Goal: Participate in discussion: Engage in conversation with other users on a specific topic

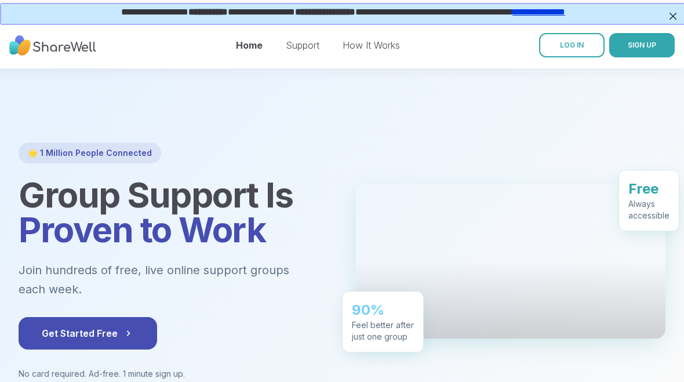
click at [595, 226] on div at bounding box center [511, 261] width 310 height 155
click at [554, 56] on link "LOG IN" at bounding box center [572, 45] width 66 height 24
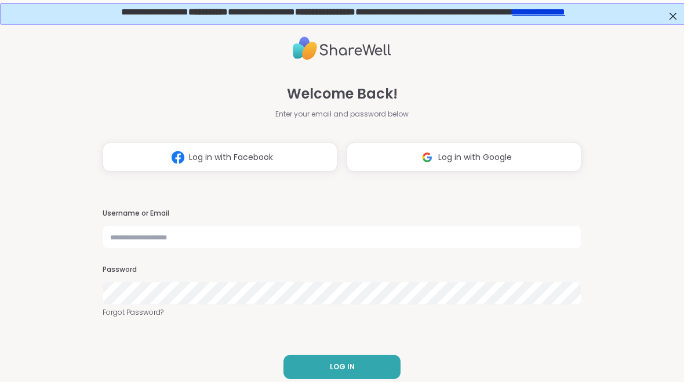
click at [368, 359] on button "LOG IN" at bounding box center [341, 367] width 117 height 24
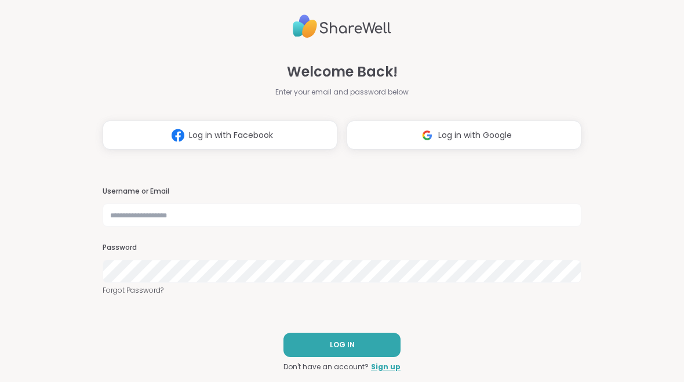
click at [512, 132] on span "Log in with Google" at bounding box center [475, 135] width 74 height 12
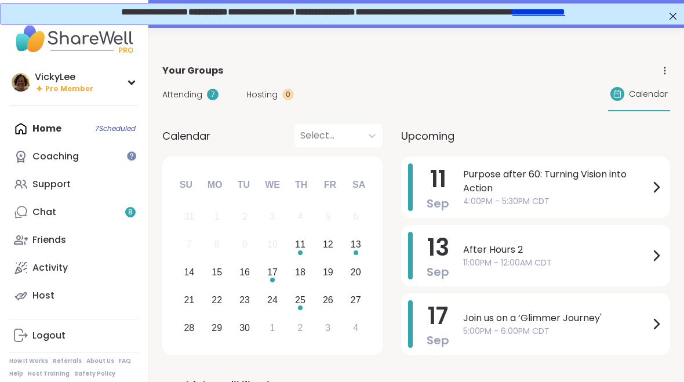
click at [184, 90] on span "Attending" at bounding box center [182, 95] width 40 height 12
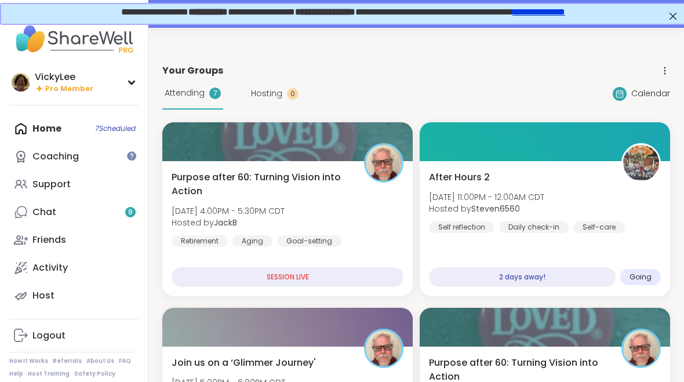
click at [233, 195] on span "Purpose after 60: Turning Vision into Action" at bounding box center [262, 184] width 180 height 28
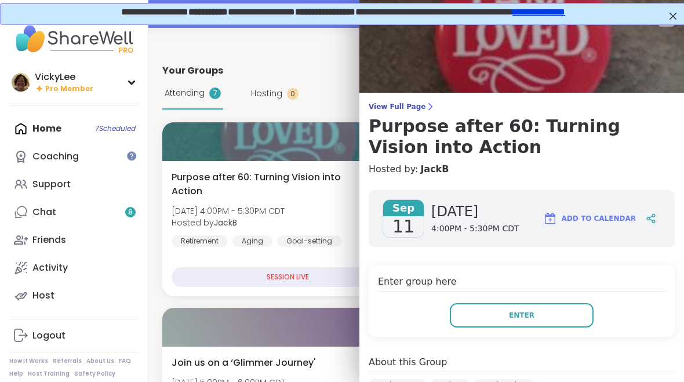
click at [517, 319] on span "Enter" at bounding box center [522, 315] width 26 height 10
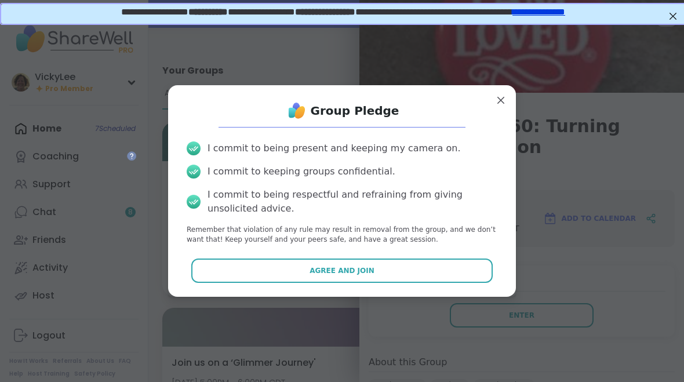
click at [394, 277] on button "Agree and Join" at bounding box center [342, 271] width 302 height 24
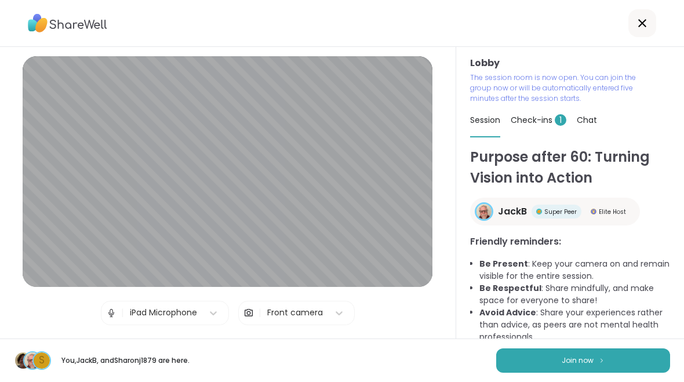
click at [565, 363] on span "Join now" at bounding box center [578, 360] width 32 height 10
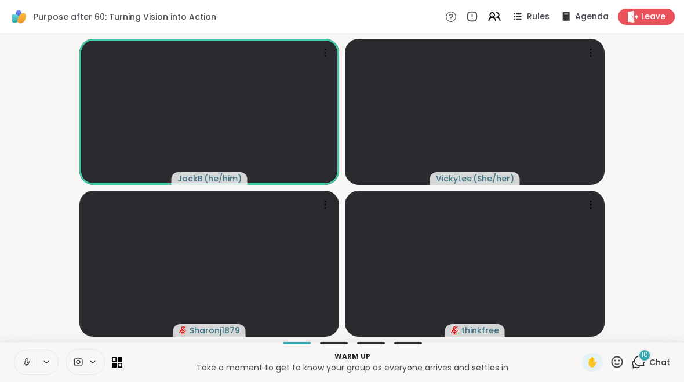
click at [30, 370] on button at bounding box center [25, 362] width 22 height 24
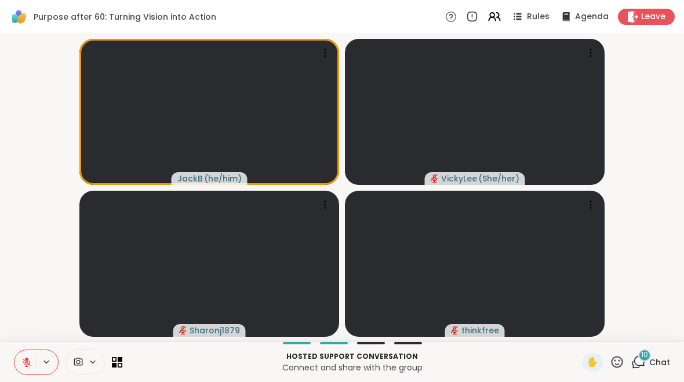
click at [644, 365] on icon at bounding box center [639, 361] width 11 height 10
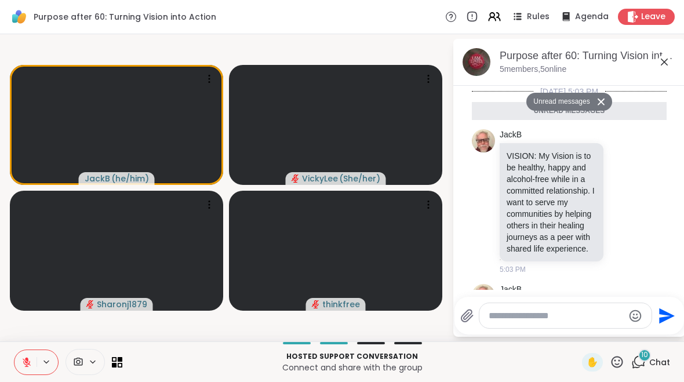
scroll to position [2810, 0]
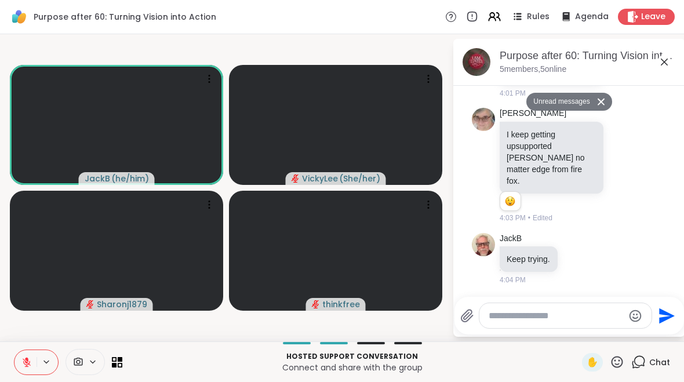
click at [28, 362] on icon at bounding box center [26, 359] width 3 height 5
click at [19, 363] on button at bounding box center [25, 362] width 24 height 24
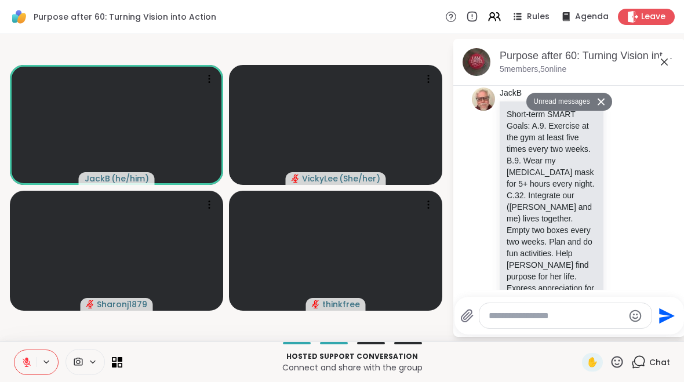
scroll to position [947, 0]
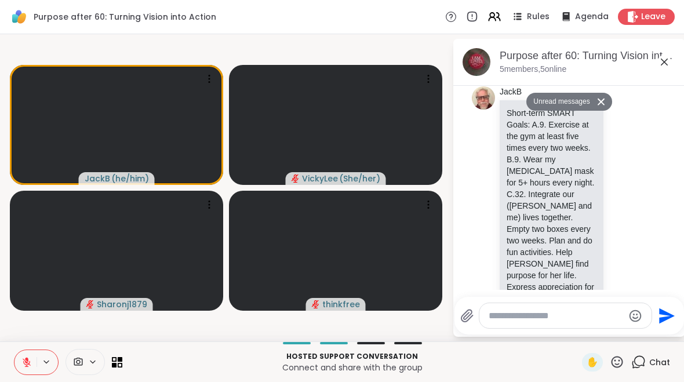
click at [614, 366] on icon at bounding box center [618, 362] width 12 height 12
click at [632, 334] on span "🌟" at bounding box center [634, 332] width 12 height 14
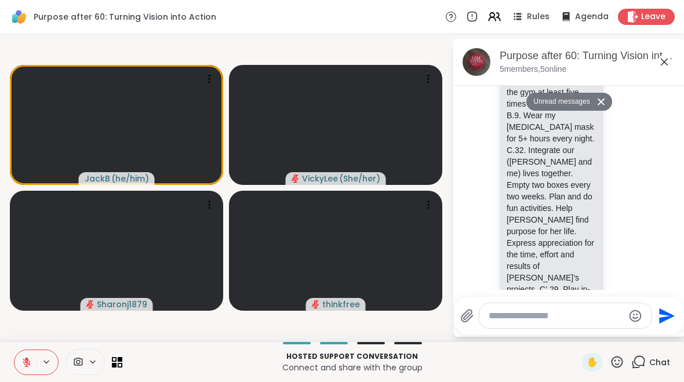
scroll to position [992, 0]
click at [623, 361] on icon at bounding box center [618, 362] width 12 height 12
click at [587, 337] on span "❤️" at bounding box center [583, 332] width 12 height 14
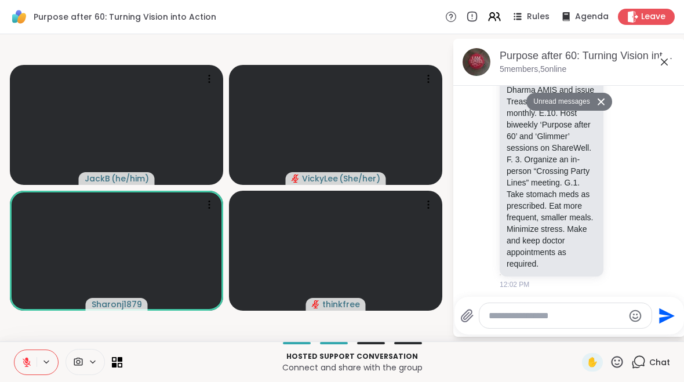
scroll to position [1249, 0]
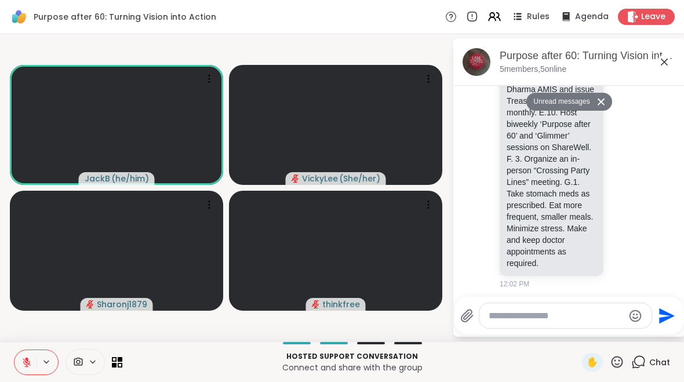
click at [28, 365] on icon at bounding box center [26, 362] width 10 height 10
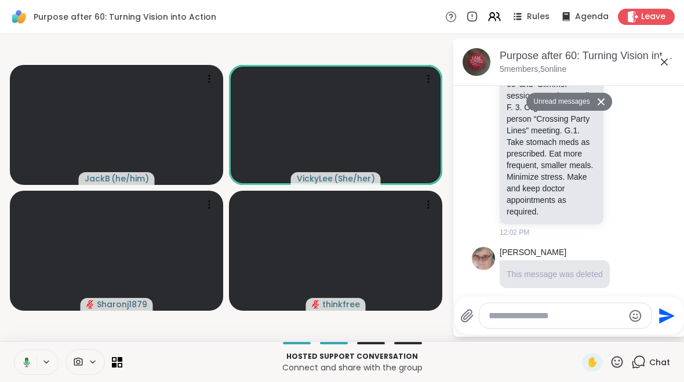
scroll to position [1300, 0]
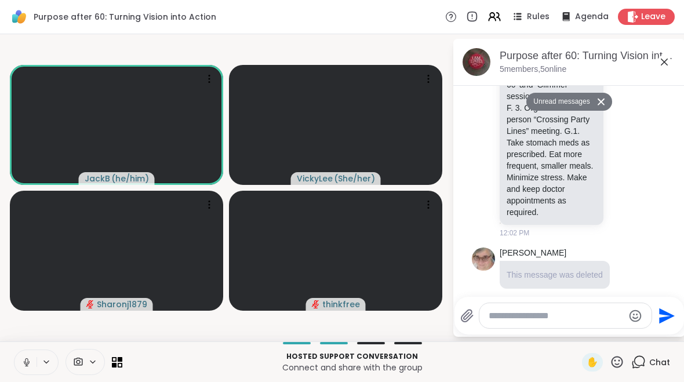
click at [38, 363] on button at bounding box center [47, 362] width 21 height 10
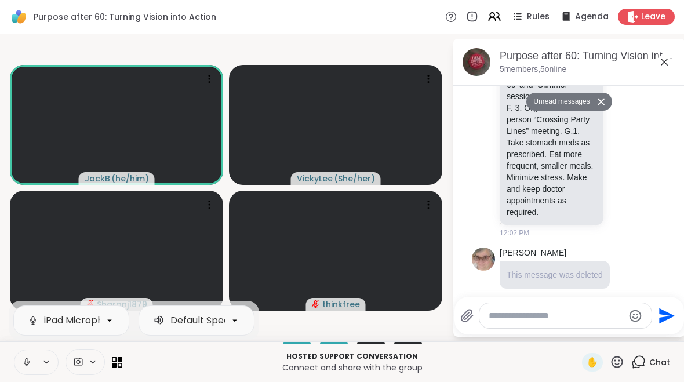
click at [30, 360] on icon at bounding box center [26, 362] width 10 height 10
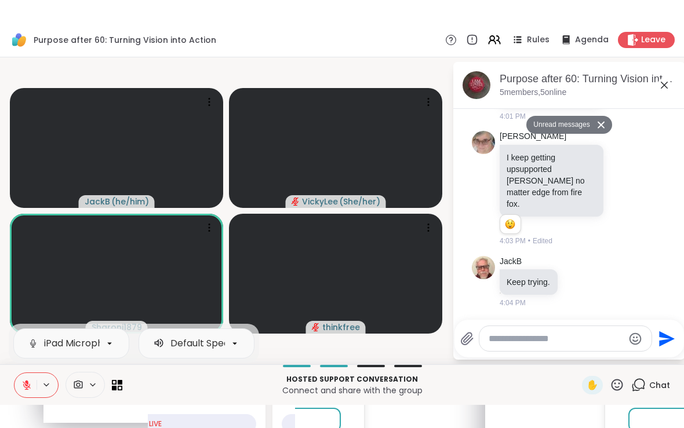
scroll to position [2810, 0]
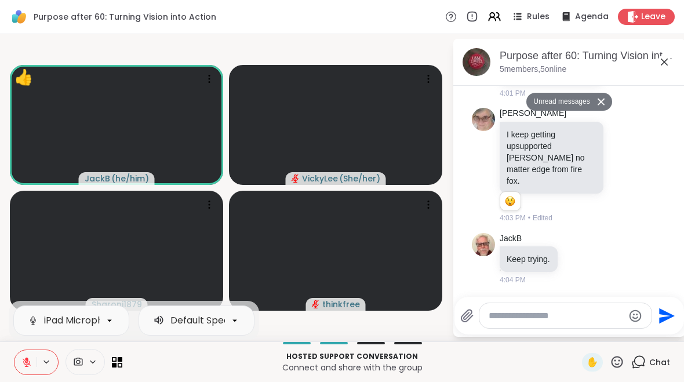
click at [42, 353] on div "iPad Microphone Default Speakers" at bounding box center [36, 363] width 45 height 26
click at [37, 361] on button at bounding box center [47, 362] width 21 height 10
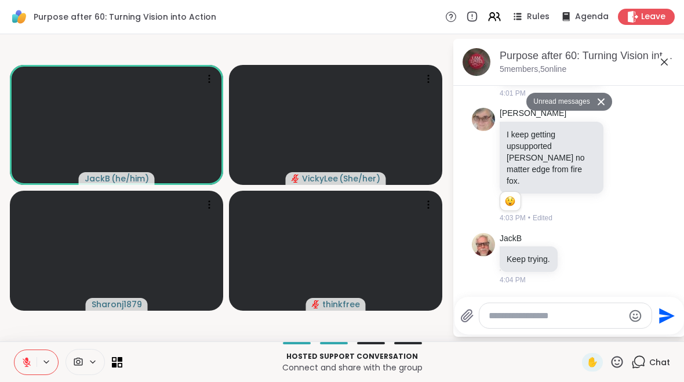
click at [49, 358] on icon at bounding box center [46, 362] width 9 height 10
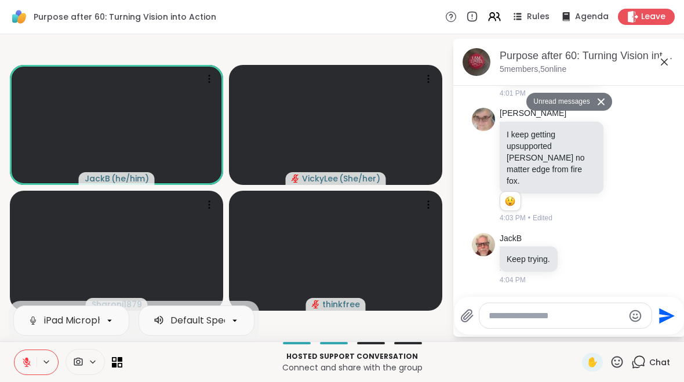
click at [25, 358] on icon at bounding box center [26, 362] width 10 height 10
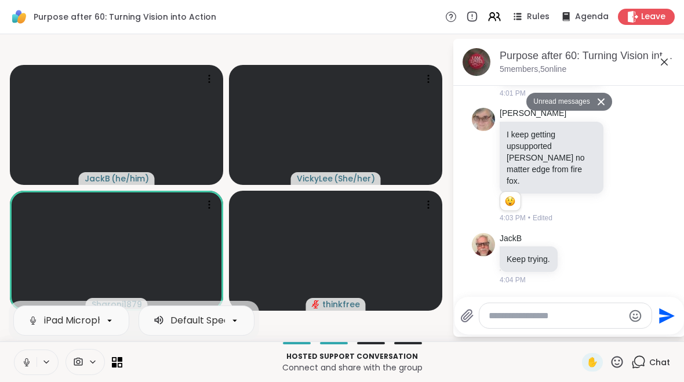
click at [617, 363] on icon at bounding box center [617, 362] width 14 height 14
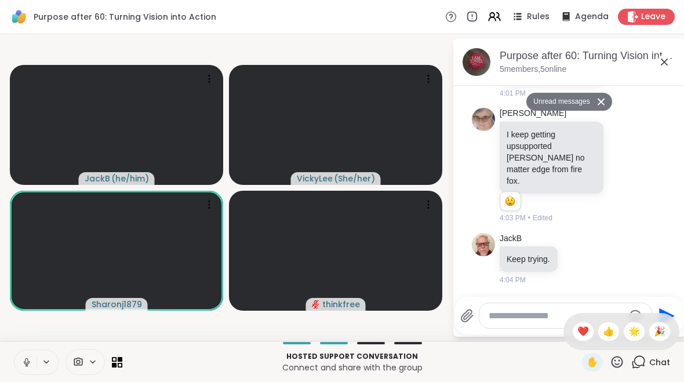
click at [584, 326] on span "❤️" at bounding box center [583, 332] width 12 height 14
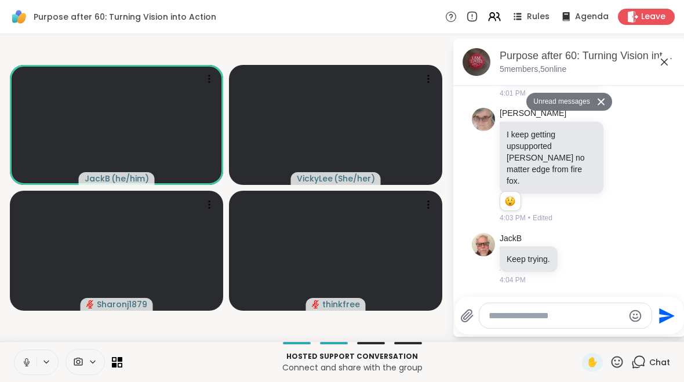
click at [31, 362] on icon at bounding box center [26, 362] width 10 height 10
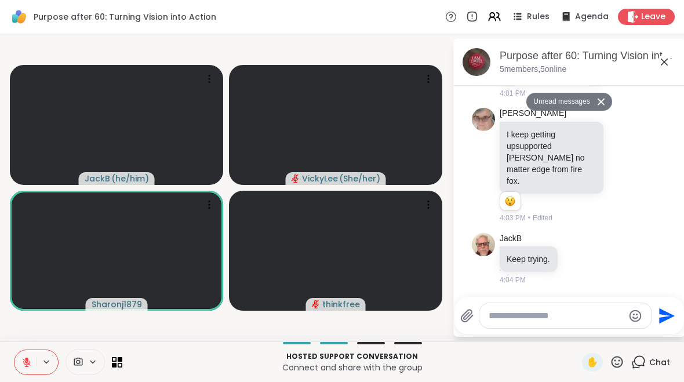
click at [621, 365] on icon at bounding box center [617, 362] width 14 height 14
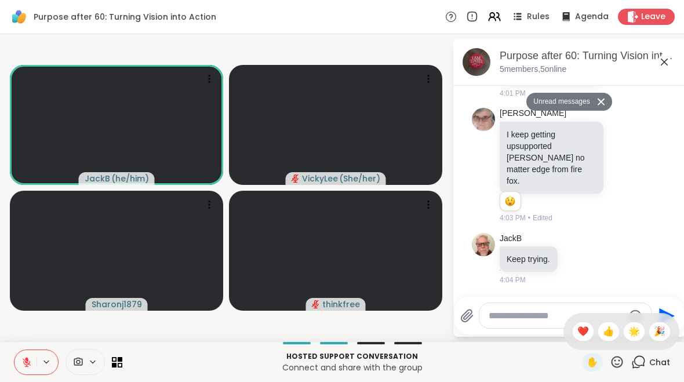
click at [591, 331] on div "❤️" at bounding box center [583, 331] width 21 height 19
click at [31, 357] on icon at bounding box center [26, 362] width 10 height 10
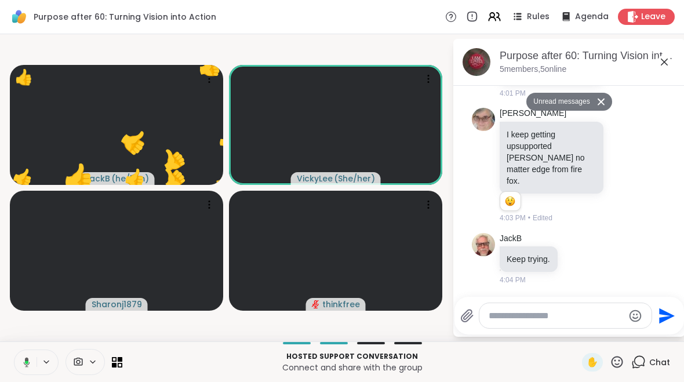
click at [620, 367] on icon at bounding box center [618, 362] width 12 height 12
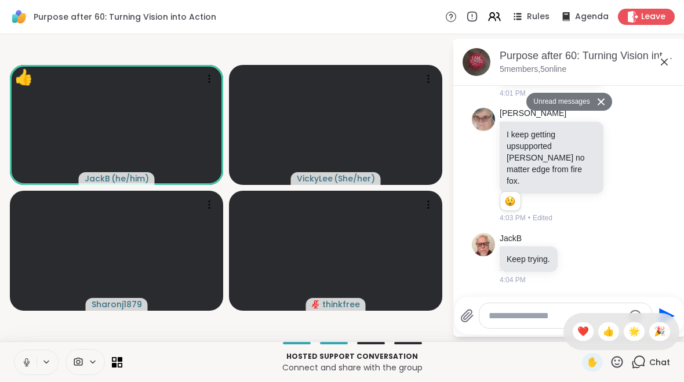
click at [639, 336] on span "🌟" at bounding box center [634, 332] width 12 height 14
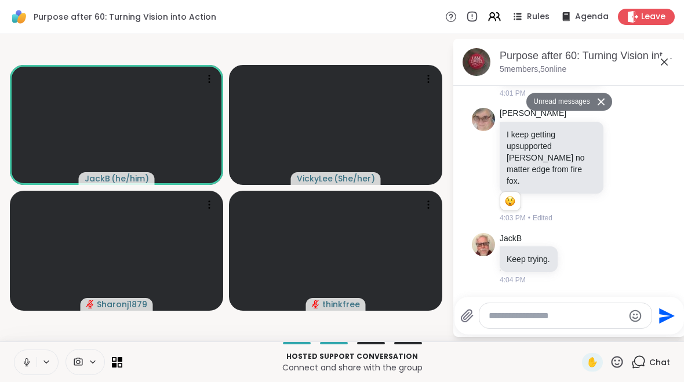
click at [23, 365] on icon at bounding box center [26, 362] width 10 height 10
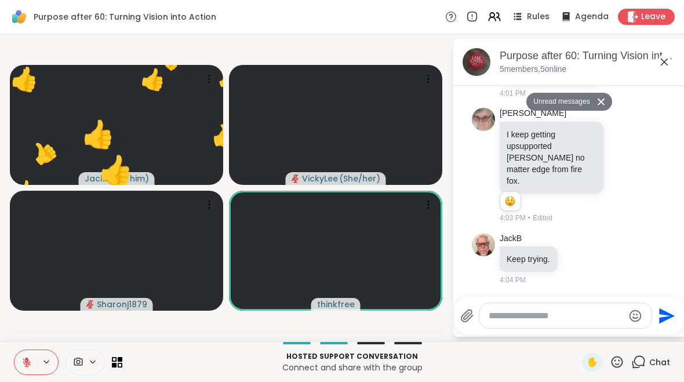
click at [619, 363] on icon at bounding box center [617, 362] width 14 height 14
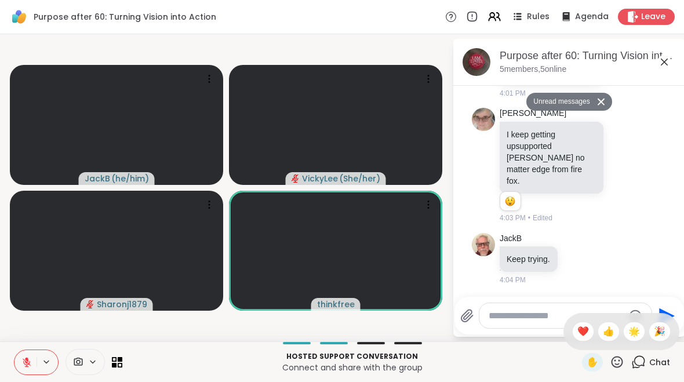
click at [587, 330] on div "❤️" at bounding box center [583, 331] width 21 height 19
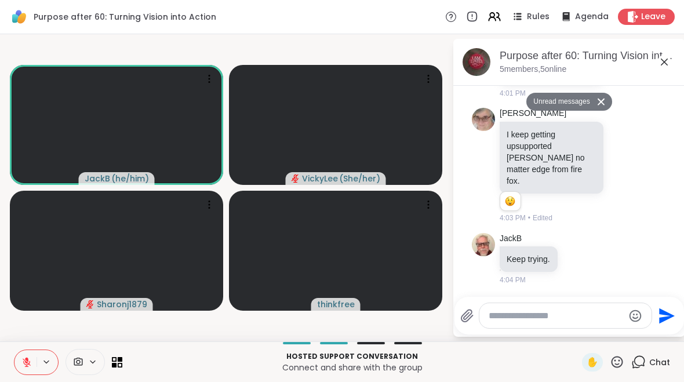
click at [42, 358] on icon at bounding box center [46, 362] width 9 height 10
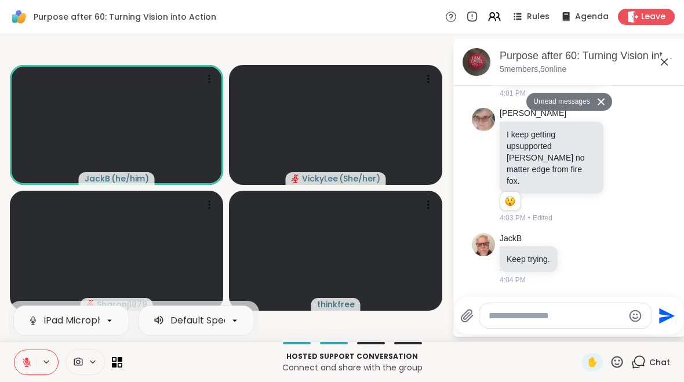
click at [46, 365] on icon at bounding box center [46, 362] width 9 height 10
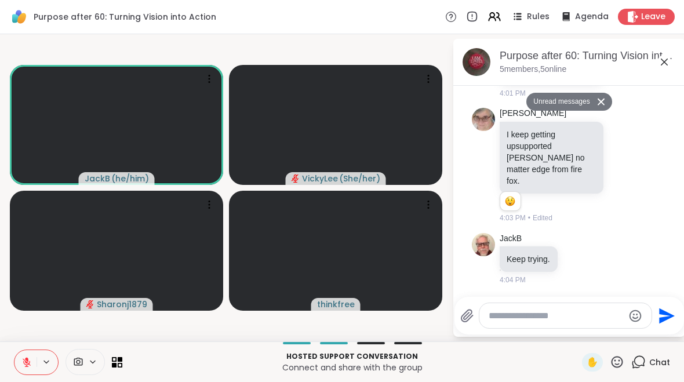
click at [19, 363] on button at bounding box center [25, 362] width 22 height 24
click at [24, 358] on icon at bounding box center [26, 362] width 10 height 10
click at [35, 366] on button at bounding box center [25, 362] width 22 height 24
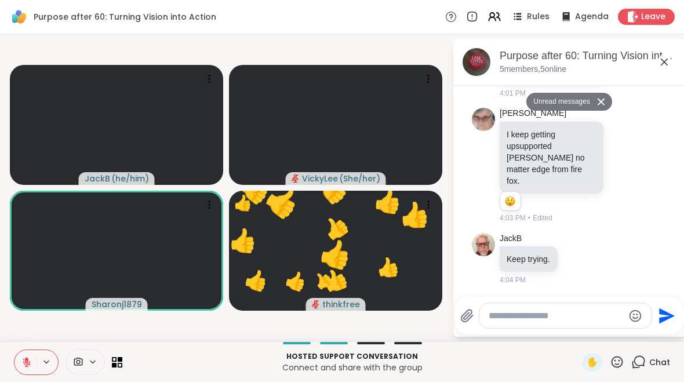
click at [617, 366] on icon at bounding box center [617, 362] width 14 height 14
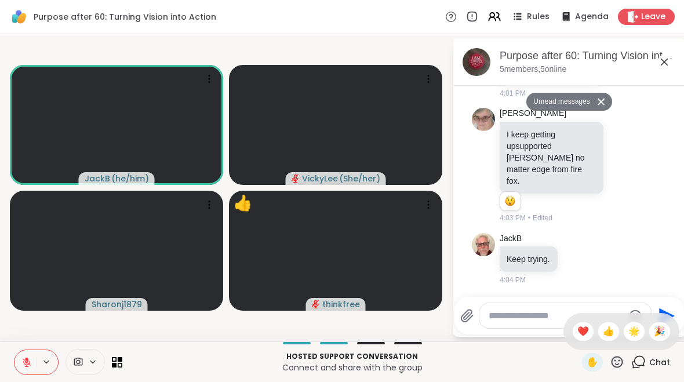
click at [605, 333] on span "👍" at bounding box center [609, 332] width 12 height 14
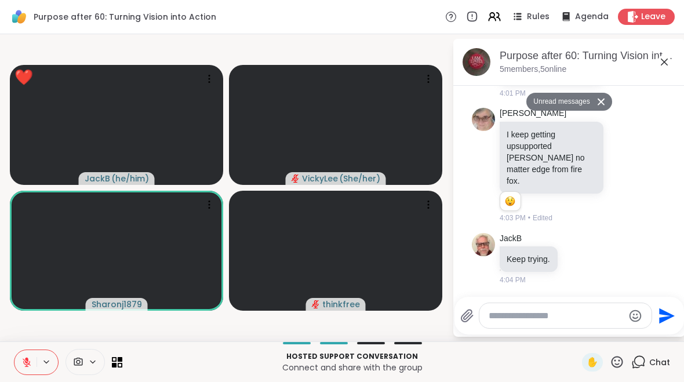
click at [623, 362] on icon at bounding box center [618, 362] width 12 height 12
click at [577, 332] on span "❤️" at bounding box center [583, 332] width 12 height 14
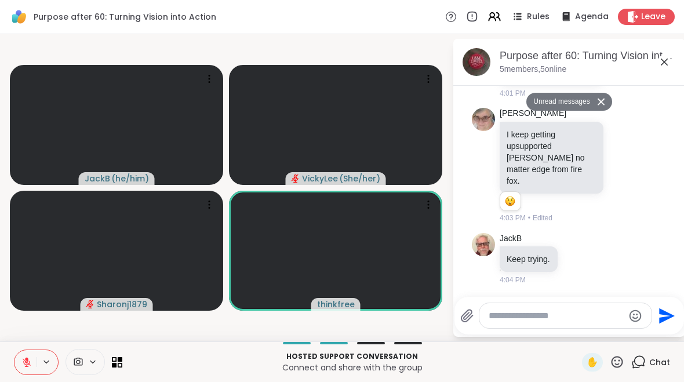
click at [617, 366] on icon at bounding box center [617, 362] width 14 height 14
click at [580, 336] on span "❤️" at bounding box center [583, 332] width 12 height 14
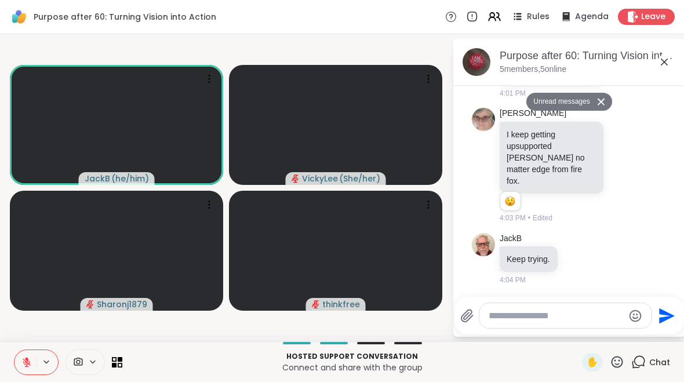
click at [44, 364] on icon at bounding box center [46, 362] width 9 height 10
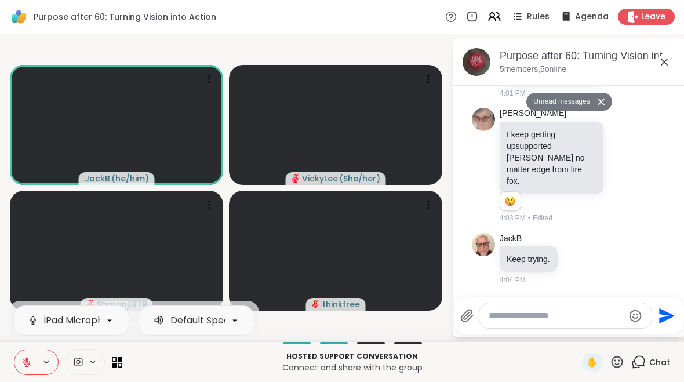
click at [35, 368] on button at bounding box center [25, 362] width 22 height 24
click at [38, 365] on button at bounding box center [47, 362] width 21 height 10
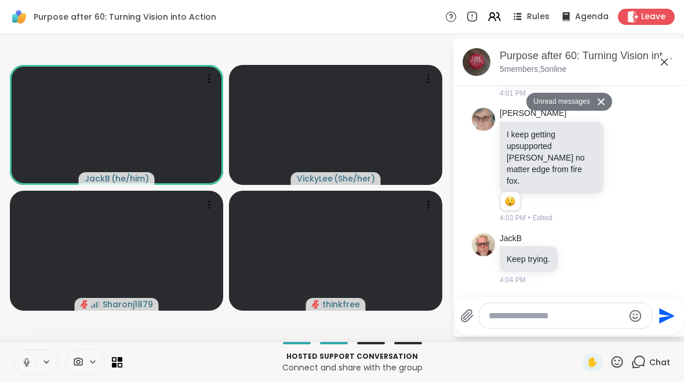
click at [21, 366] on button at bounding box center [25, 362] width 22 height 24
click at [41, 362] on button at bounding box center [47, 362] width 21 height 10
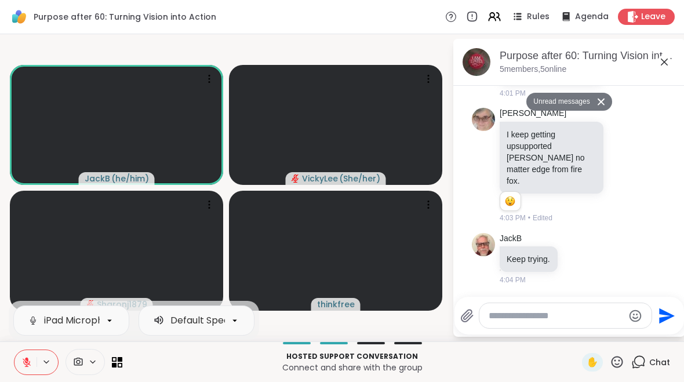
click at [31, 359] on icon at bounding box center [26, 362] width 10 height 10
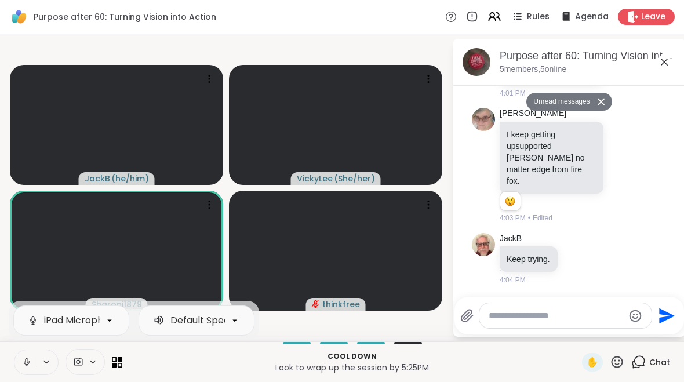
click at [40, 366] on button at bounding box center [47, 362] width 21 height 10
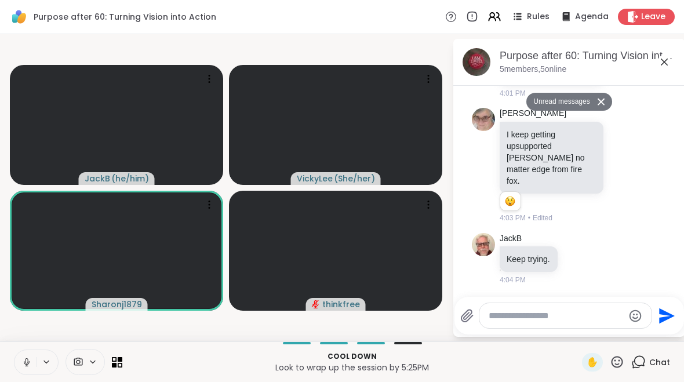
click at [34, 359] on button at bounding box center [25, 362] width 22 height 24
click at [54, 363] on button at bounding box center [47, 362] width 21 height 10
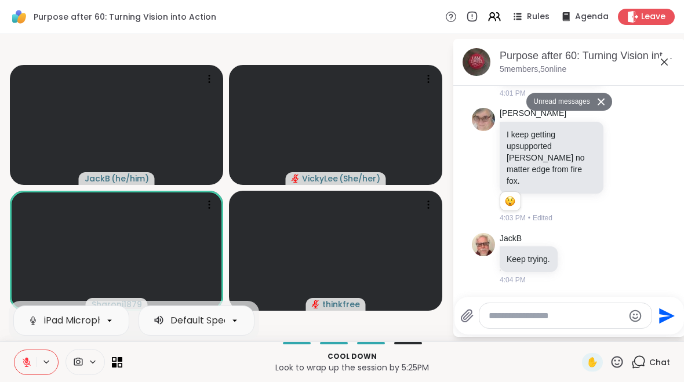
click at [29, 368] on button at bounding box center [25, 362] width 22 height 24
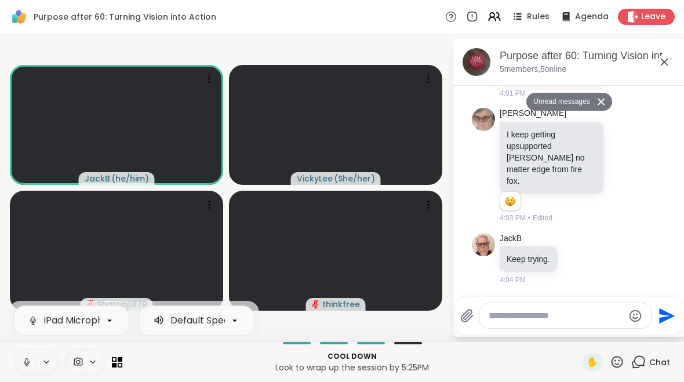
click at [26, 366] on icon at bounding box center [26, 365] width 3 height 1
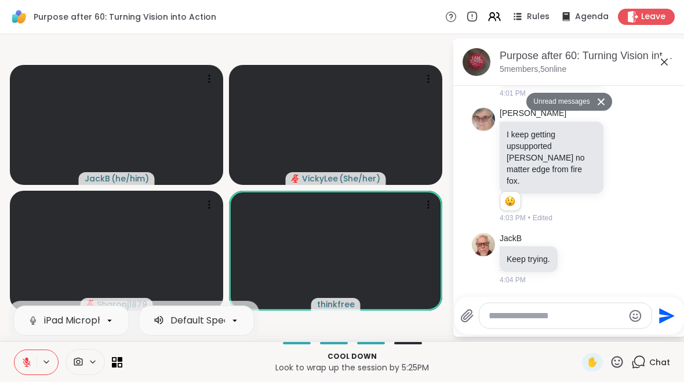
click at [32, 362] on button at bounding box center [25, 362] width 22 height 24
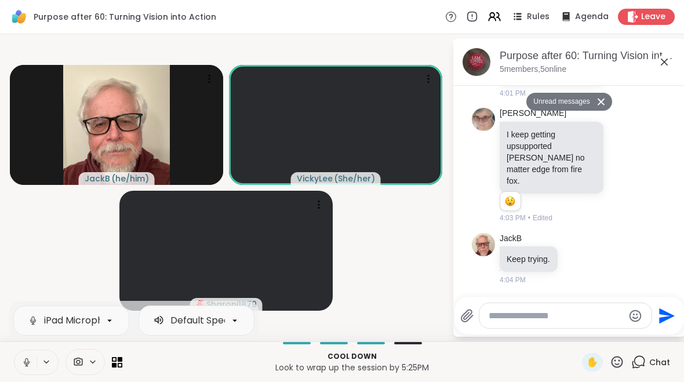
click at [656, 20] on span "Leave" at bounding box center [653, 17] width 24 height 12
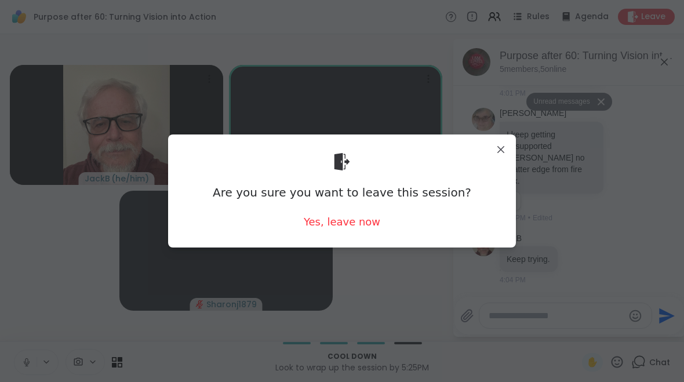
click at [326, 227] on div "Yes, leave now" at bounding box center [342, 221] width 77 height 14
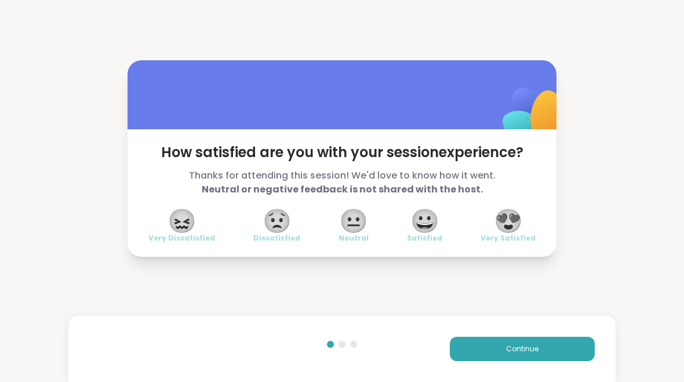
click at [520, 224] on span "😍" at bounding box center [508, 220] width 29 height 21
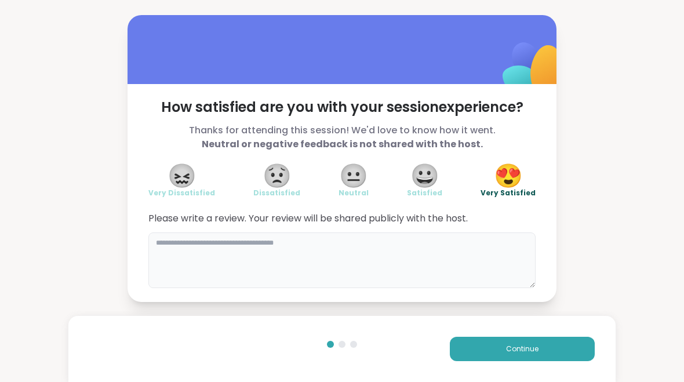
click at [177, 249] on textarea at bounding box center [341, 260] width 387 height 56
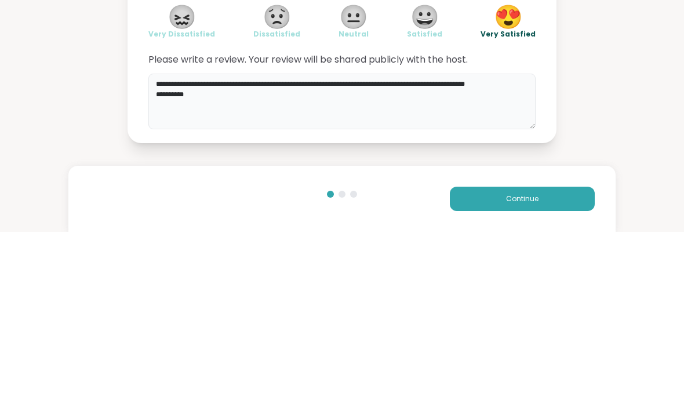
type textarea "**********"
click at [617, 82] on div "**********" at bounding box center [342, 167] width 684 height 335
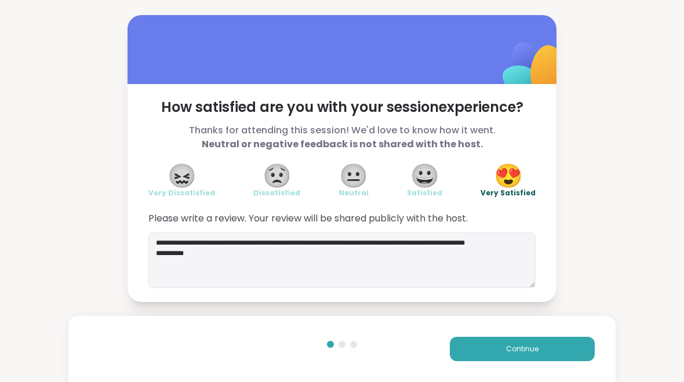
click at [522, 351] on span "Continue" at bounding box center [522, 349] width 32 height 10
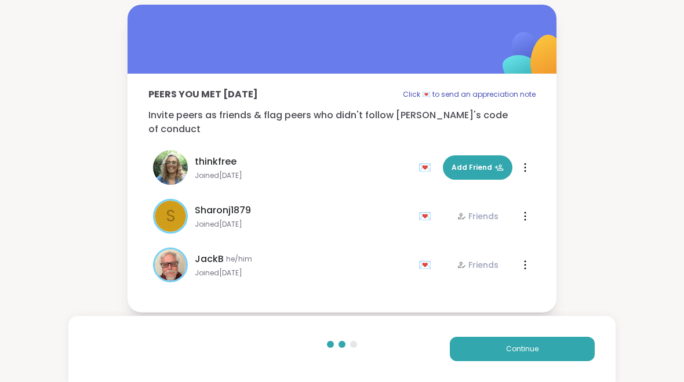
click at [489, 170] on button "Add Friend" at bounding box center [478, 167] width 70 height 24
click at [419, 162] on div "💌" at bounding box center [427, 167] width 17 height 19
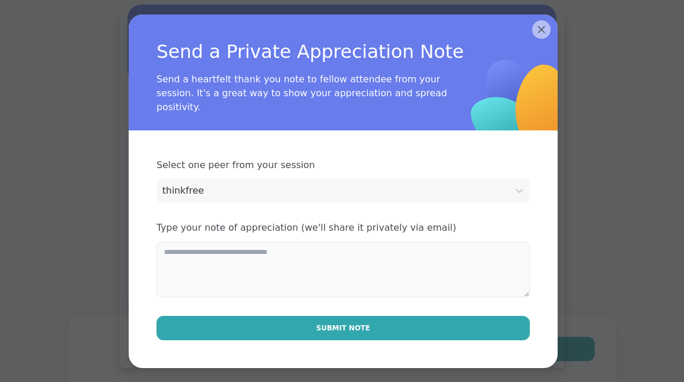
click at [172, 246] on textarea at bounding box center [343, 270] width 373 height 56
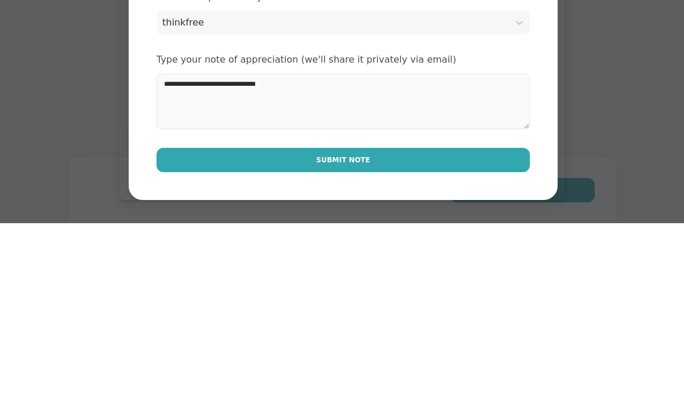
type textarea "**********"
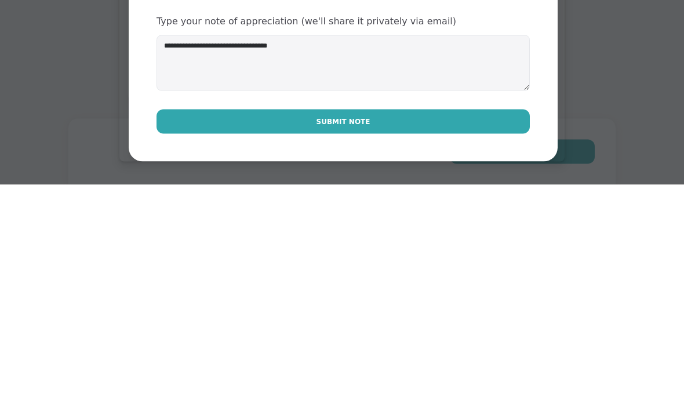
click at [443, 325] on button "Submit Note" at bounding box center [343, 337] width 373 height 24
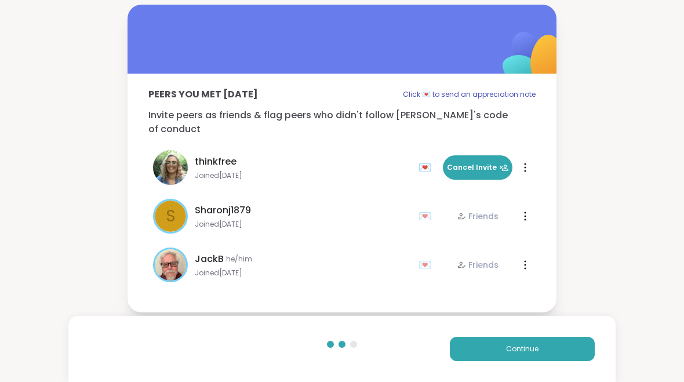
click at [546, 344] on button "Continue" at bounding box center [522, 349] width 145 height 24
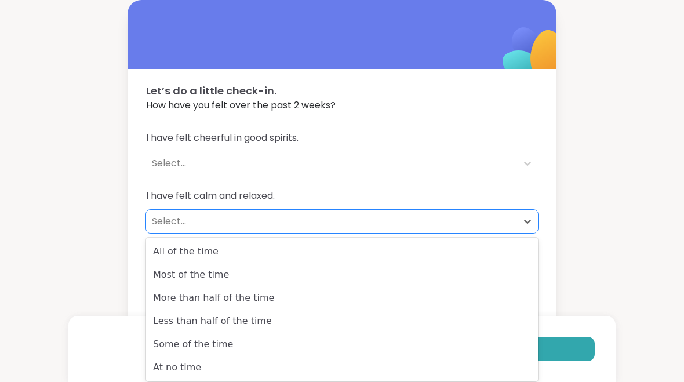
click at [162, 276] on div "Most of the time" at bounding box center [342, 274] width 392 height 23
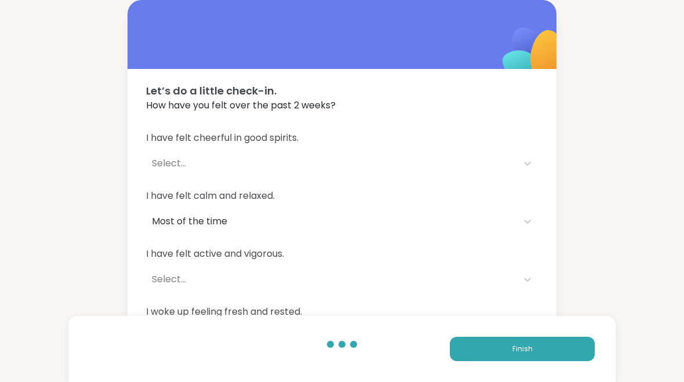
click at [170, 280] on div "Select..." at bounding box center [331, 279] width 359 height 14
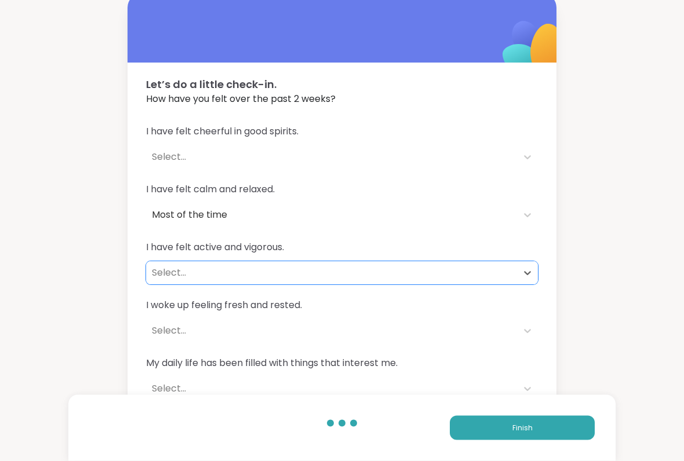
scroll to position [9, 0]
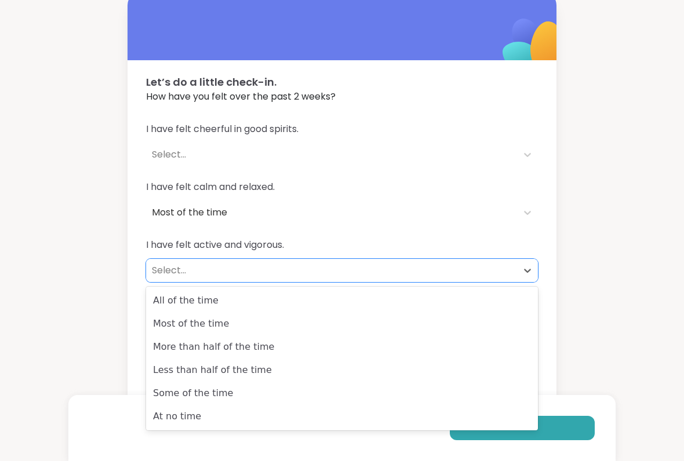
click at [177, 381] on div "Some of the time" at bounding box center [342, 393] width 392 height 23
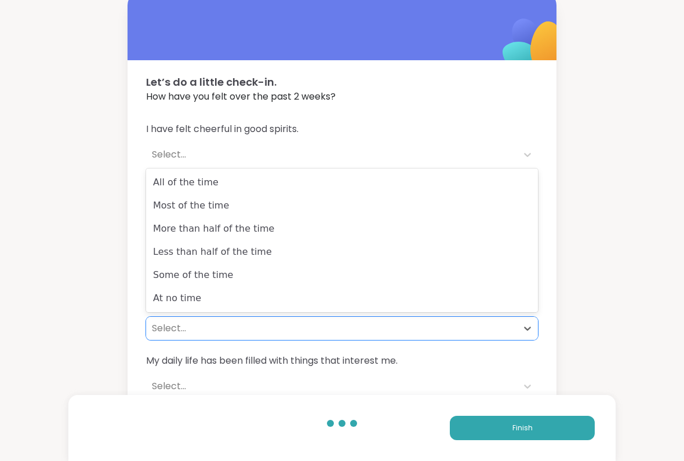
click at [167, 278] on div "Some of the time" at bounding box center [342, 275] width 392 height 23
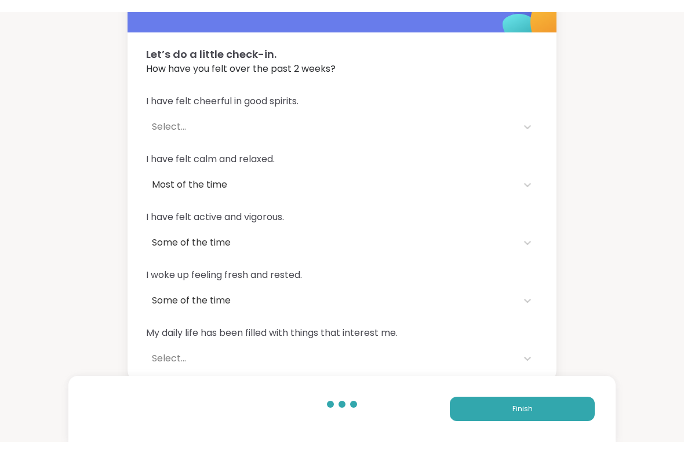
scroll to position [24, 0]
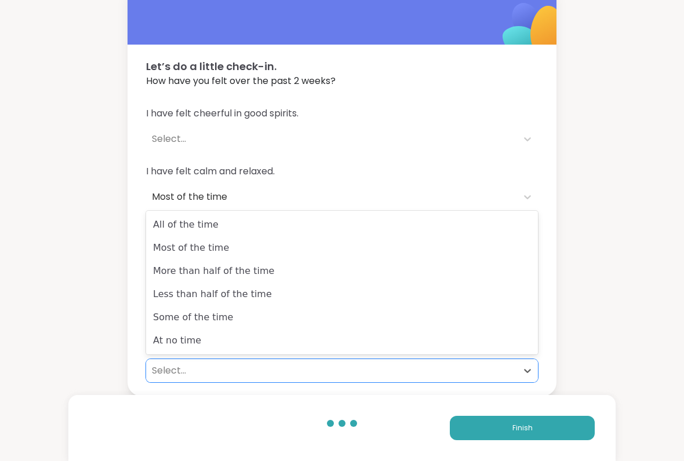
click at [169, 267] on div "More than half of the time" at bounding box center [342, 271] width 392 height 23
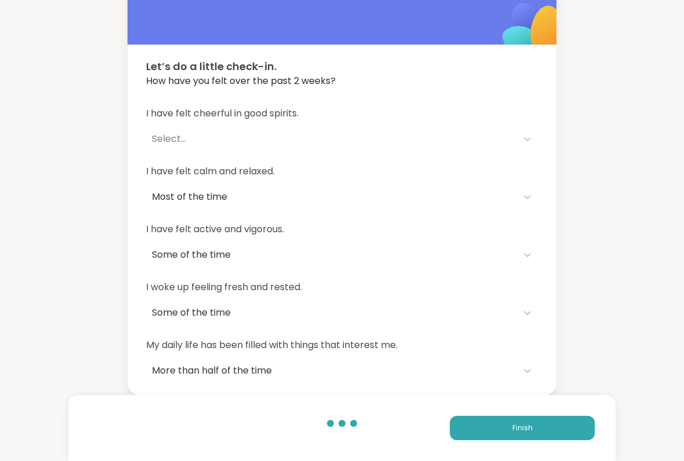
click at [533, 381] on button "Finish" at bounding box center [522, 428] width 145 height 24
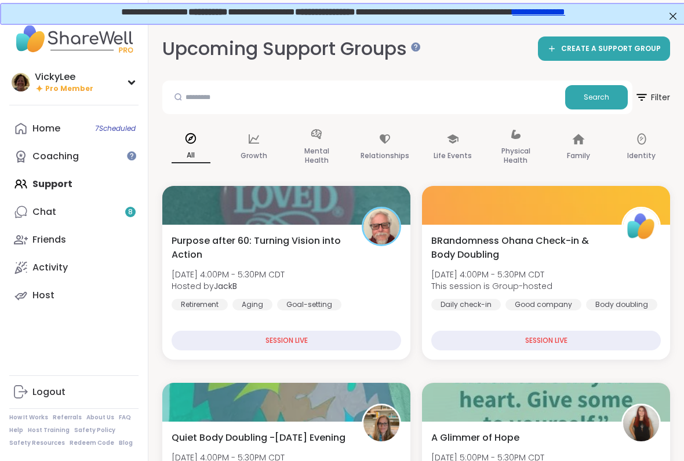
click at [43, 210] on div "Chat 8" at bounding box center [44, 212] width 24 height 13
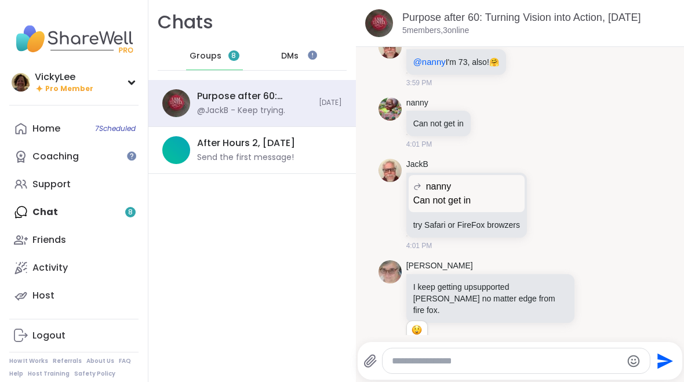
click at [231, 102] on div "Purpose after 60: Turning Vision into Action, Sep 11" at bounding box center [254, 96] width 115 height 13
click at [171, 161] on img at bounding box center [176, 150] width 28 height 28
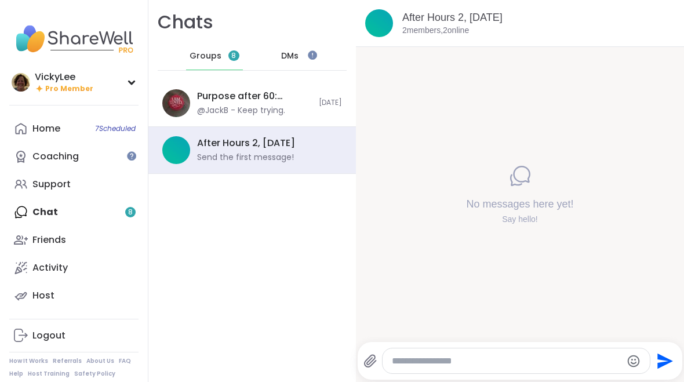
click at [32, 210] on div "Home 7 Scheduled Coaching Support Chat 8 Friends Activity Host" at bounding box center [73, 212] width 129 height 195
click at [217, 59] on span "Groups" at bounding box center [206, 56] width 32 height 12
click at [230, 58] on span "8" at bounding box center [233, 55] width 11 height 10
click at [307, 56] on div "DMs" at bounding box center [290, 56] width 57 height 28
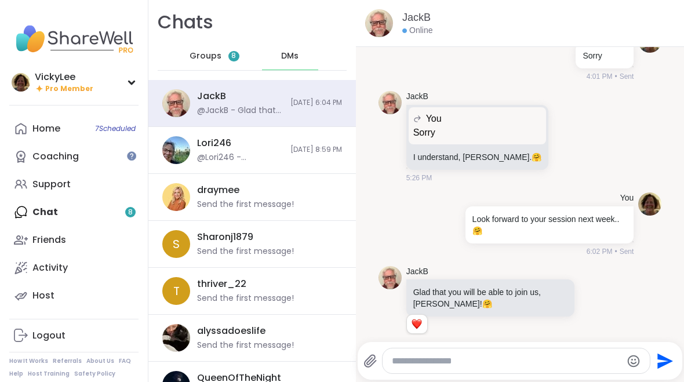
click at [239, 154] on div "@Lori246 - Vicky so lovely to see you today! Great progress in signing up for t…" at bounding box center [240, 158] width 86 height 12
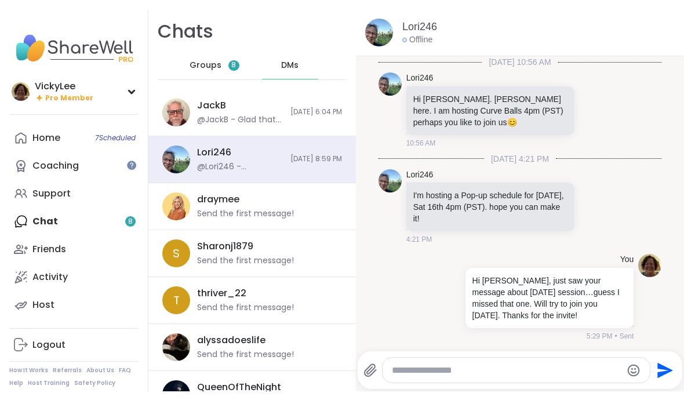
scroll to position [478, 0]
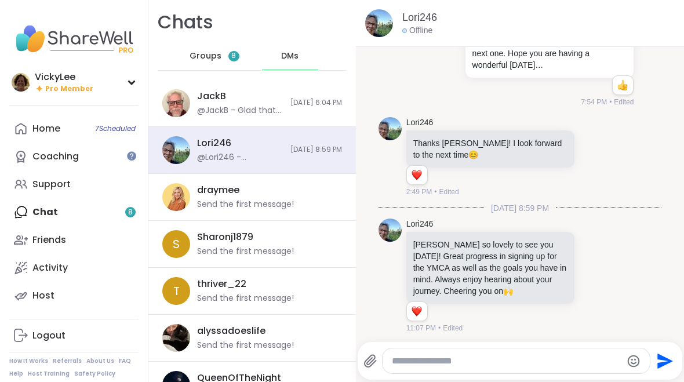
click at [469, 366] on textarea "Type your message" at bounding box center [507, 361] width 230 height 12
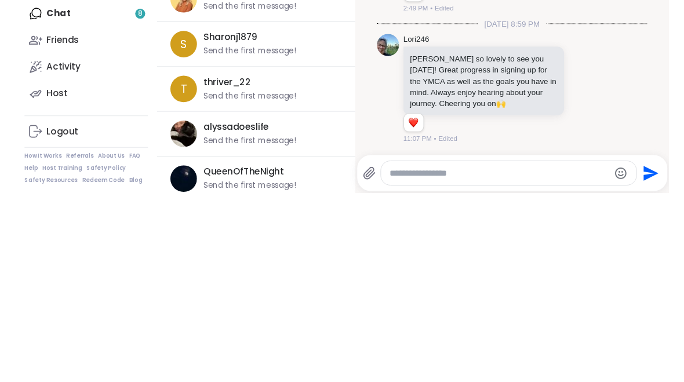
scroll to position [460, 0]
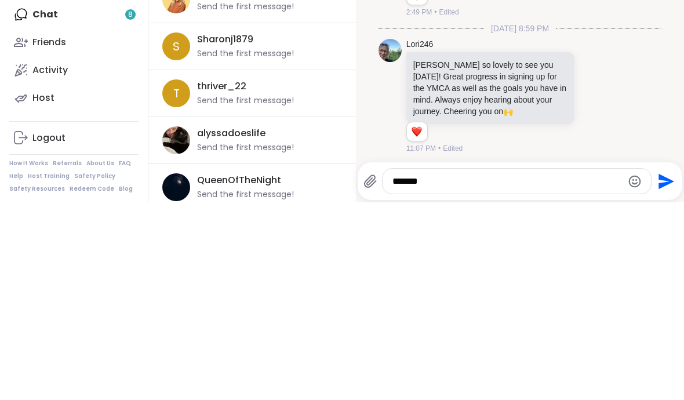
click at [605, 286] on icon at bounding box center [607, 293] width 10 height 14
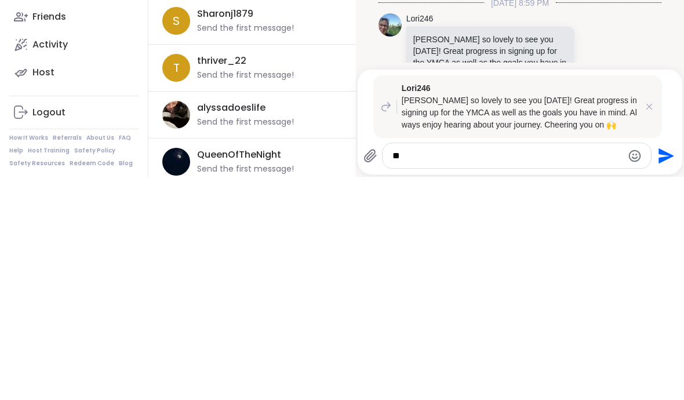
type textarea "*"
type textarea "******"
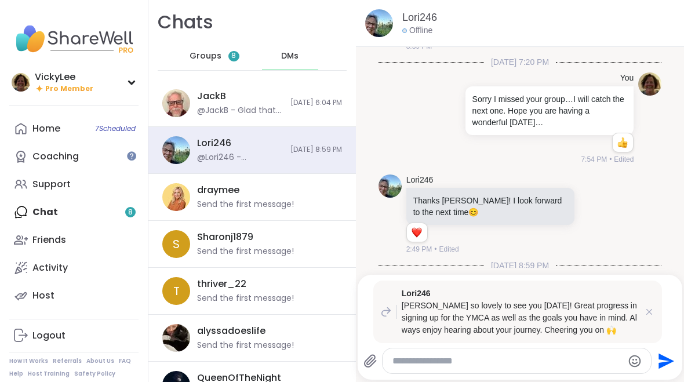
scroll to position [545, 0]
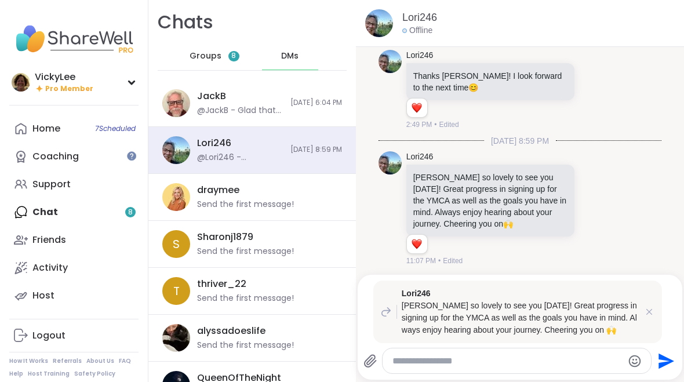
click at [649, 315] on icon at bounding box center [649, 312] width 12 height 12
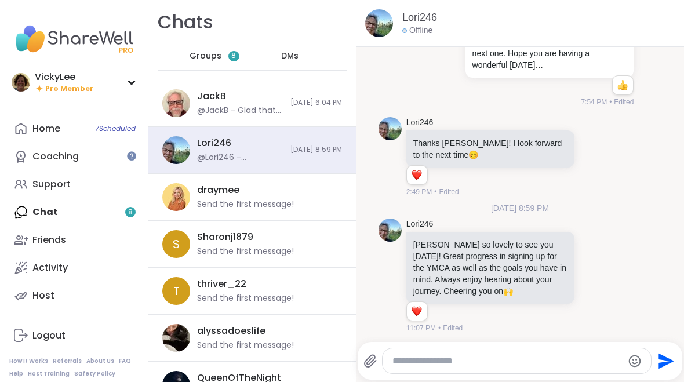
click at [178, 157] on img at bounding box center [176, 150] width 28 height 28
click at [39, 214] on div "Home 7 Scheduled Coaching Support Chat 8 Friends Activity Host" at bounding box center [73, 212] width 129 height 195
click at [35, 214] on div "Home 7 Scheduled Coaching Support Chat 8 Friends Activity Host" at bounding box center [73, 212] width 129 height 195
click at [56, 216] on div "Home 7 Scheduled Coaching Support Chat 8 Friends Activity Host" at bounding box center [73, 212] width 129 height 195
click at [44, 211] on div "Home 7 Scheduled Coaching Support Chat 8 Friends Activity Host" at bounding box center [73, 212] width 129 height 195
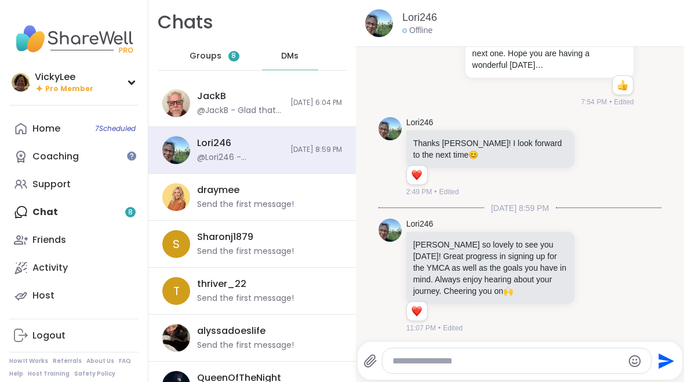
click at [44, 216] on div "Home 7 Scheduled Coaching Support Chat 8 Friends Activity Host" at bounding box center [73, 212] width 129 height 195
click at [294, 57] on span "DMs" at bounding box center [289, 56] width 17 height 12
click at [25, 239] on icon at bounding box center [21, 239] width 14 height 9
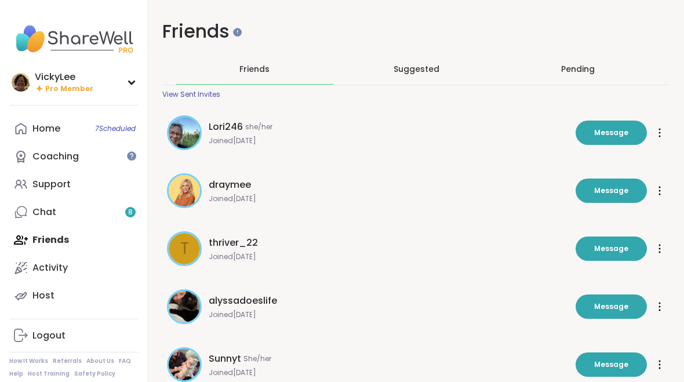
click at [620, 134] on span "Message" at bounding box center [611, 133] width 34 height 10
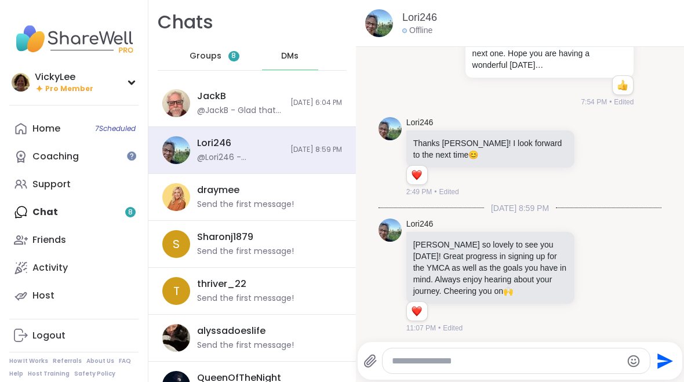
click at [398, 365] on textarea "Type your message" at bounding box center [507, 361] width 230 height 12
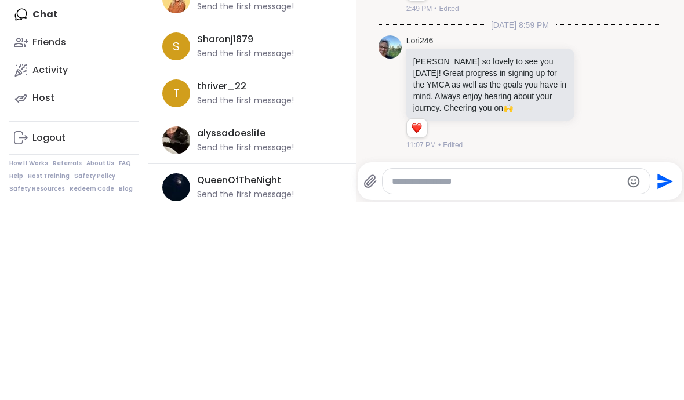
scroll to position [460, 0]
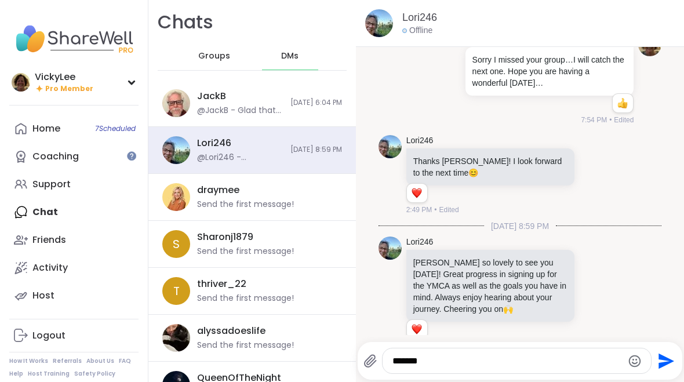
click at [440, 365] on textarea "*******" at bounding box center [507, 361] width 230 height 12
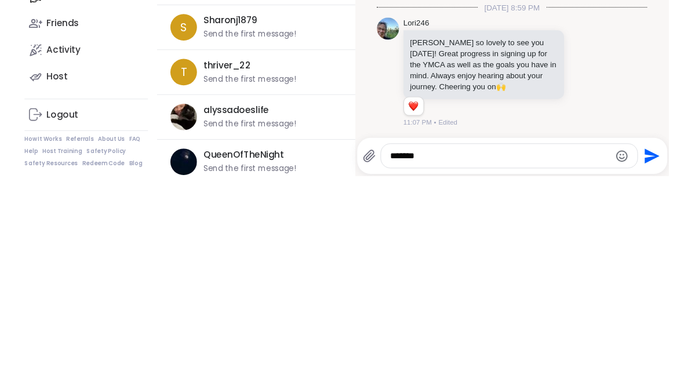
scroll to position [2, 0]
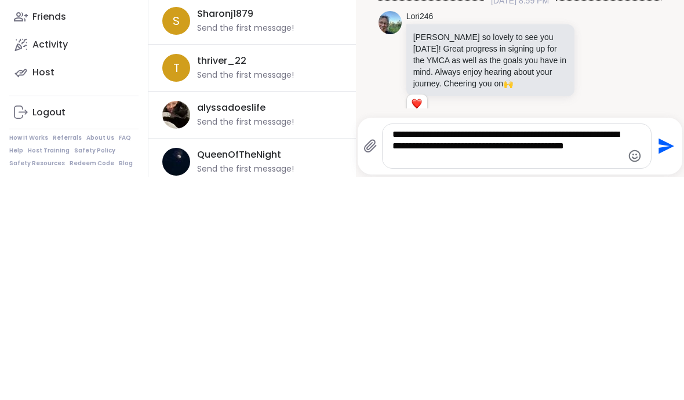
type textarea "**********"
click at [659, 360] on icon "Send" at bounding box center [665, 369] width 19 height 19
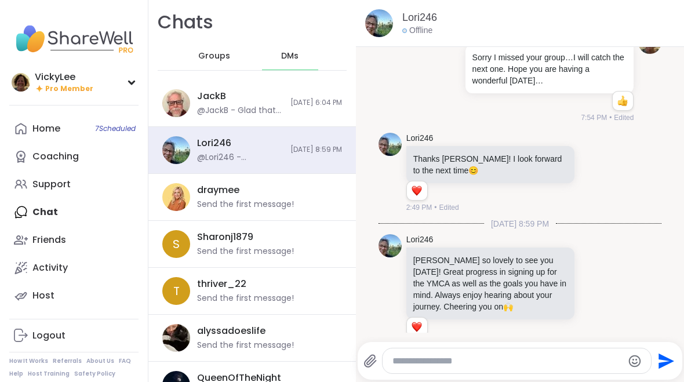
scroll to position [574, 0]
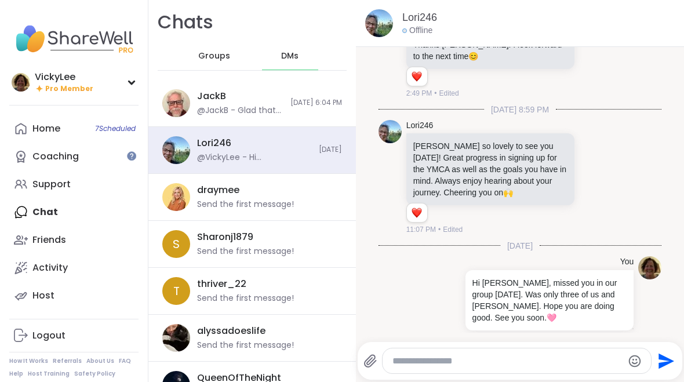
click at [191, 250] on div "S Sharonj1879 Send the first message!" at bounding box center [252, 244] width 208 height 47
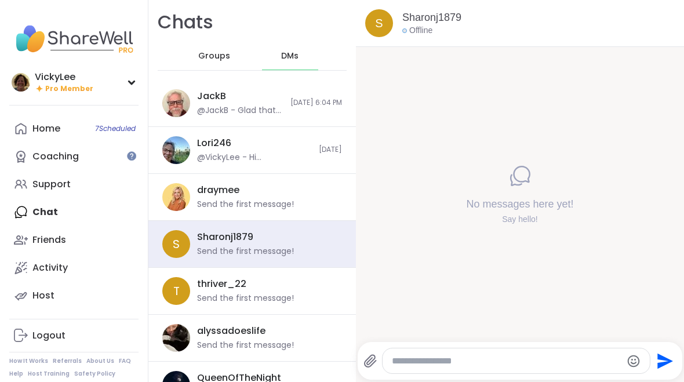
click at [393, 366] on textarea "Type your message" at bounding box center [507, 361] width 230 height 12
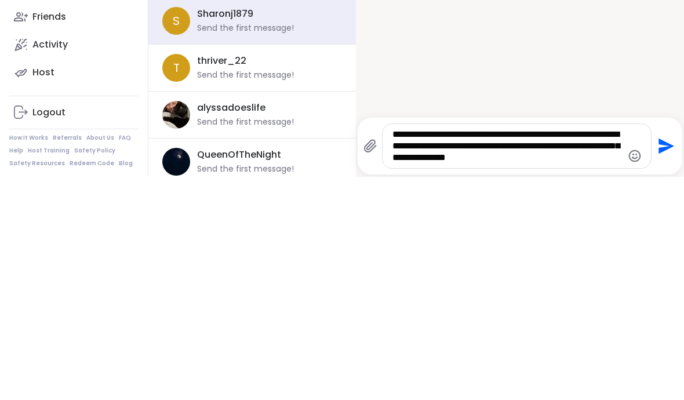
type textarea "**********"
click at [663, 362] on icon "Send" at bounding box center [667, 370] width 16 height 16
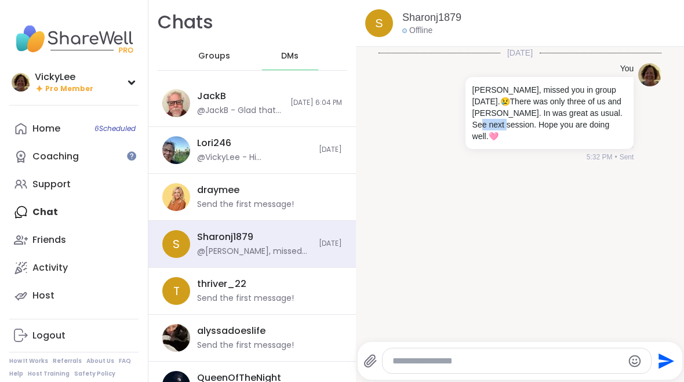
click at [632, 170] on div "Today You Sharon, missed you in group today. 😢 There was only three of us and J…" at bounding box center [520, 191] width 328 height 288
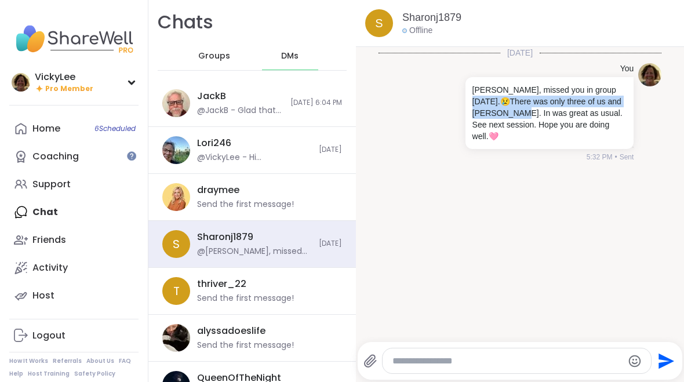
click at [627, 114] on p "Sharon, missed you in group today. 😢 There was only three of us and Jack. In wa…" at bounding box center [549, 113] width 155 height 58
click at [625, 226] on div "Today You Sharon, missed you in group today. 😢 There was only three of us and J…" at bounding box center [520, 191] width 328 height 288
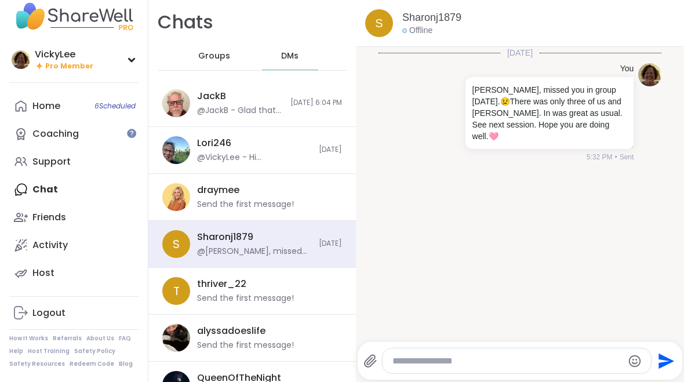
scroll to position [23, 0]
click at [106, 103] on span "6 Scheduled" at bounding box center [114, 105] width 41 height 9
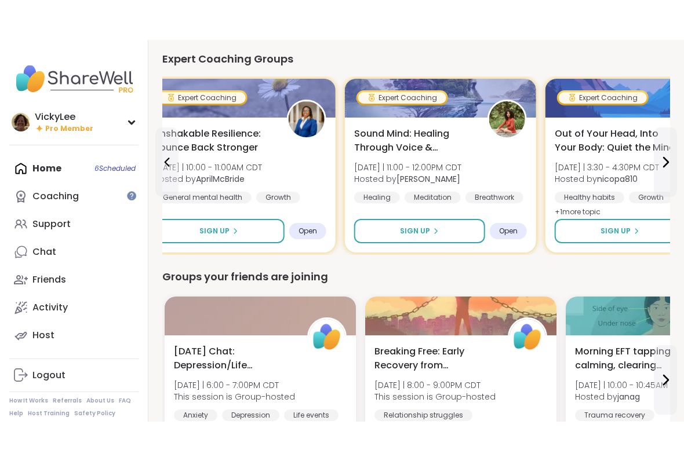
scroll to position [737, 0]
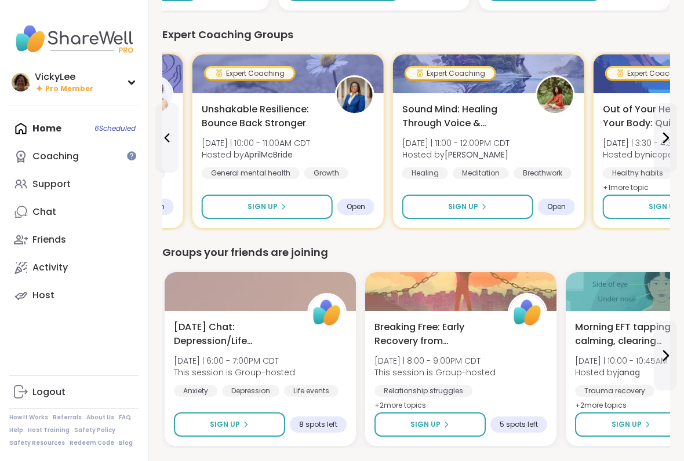
click at [293, 144] on span "Fri 9/12 | 10:00 - 11:00AM CDT" at bounding box center [256, 143] width 108 height 12
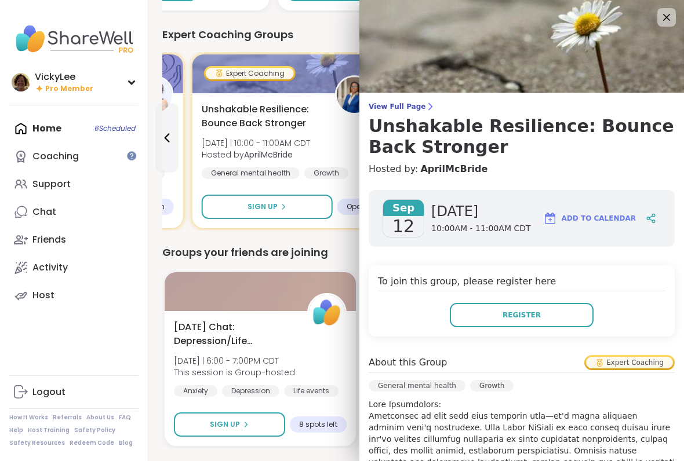
scroll to position [0, 0]
click at [661, 19] on icon at bounding box center [667, 17] width 14 height 14
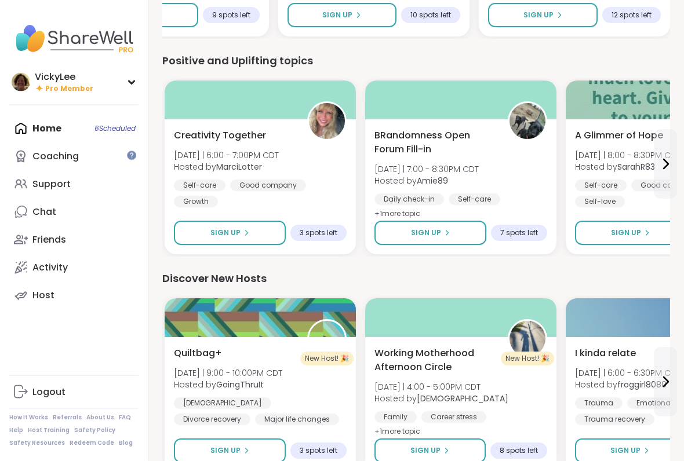
scroll to position [1147, 0]
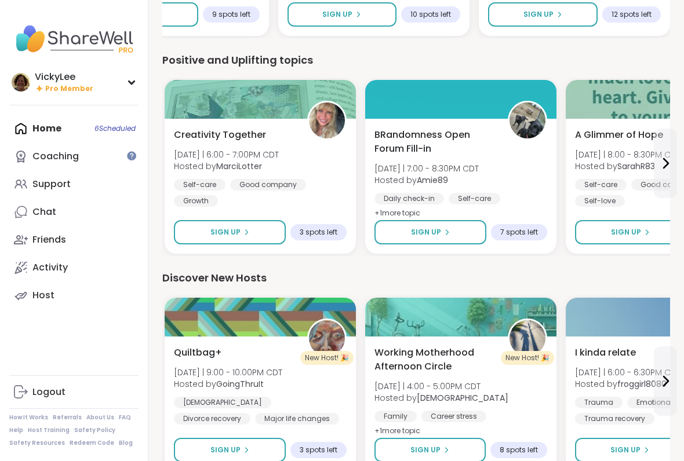
click at [268, 111] on div at bounding box center [260, 99] width 191 height 39
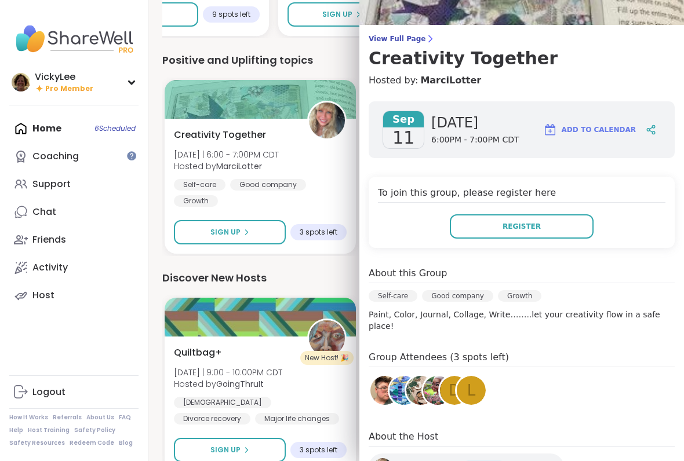
scroll to position [68, 0]
click at [112, 246] on link "Friends" at bounding box center [73, 240] width 129 height 28
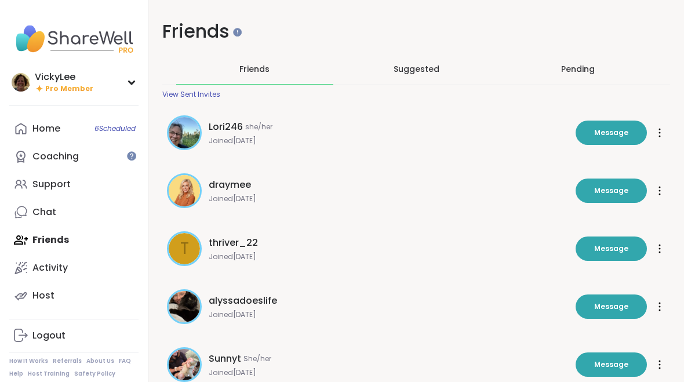
click at [23, 174] on link "Support" at bounding box center [73, 184] width 129 height 28
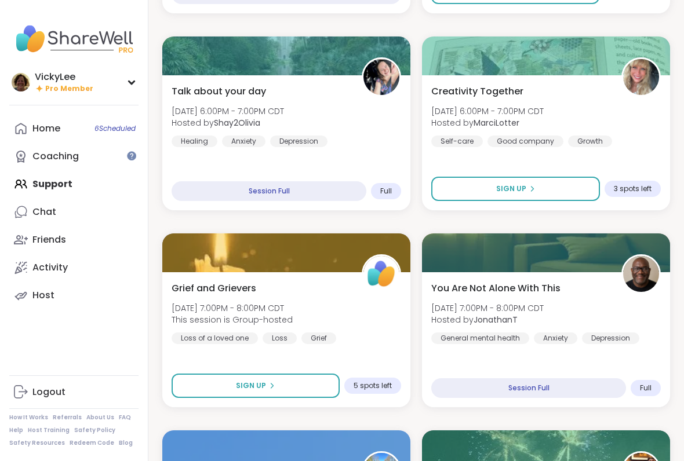
scroll to position [370, 0]
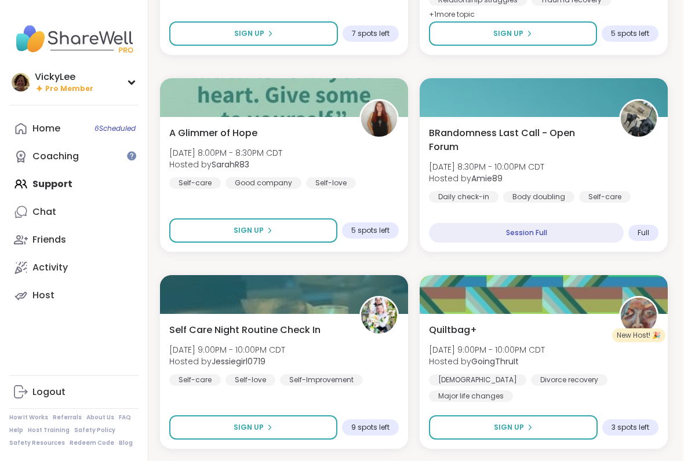
scroll to position [1094, 2]
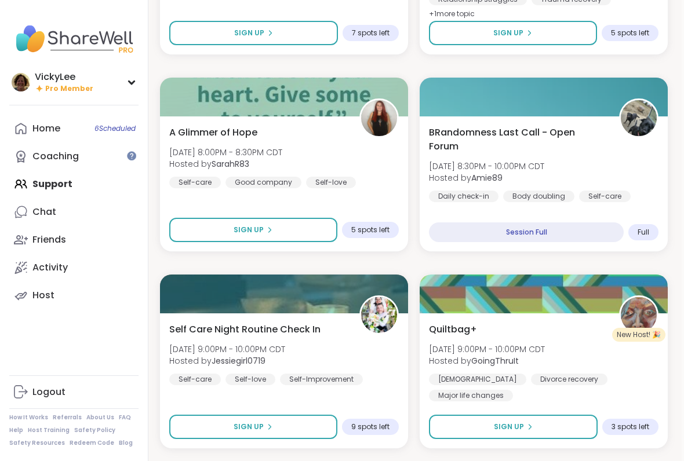
click at [229, 137] on span "A Glimmer of Hope" at bounding box center [213, 133] width 88 height 14
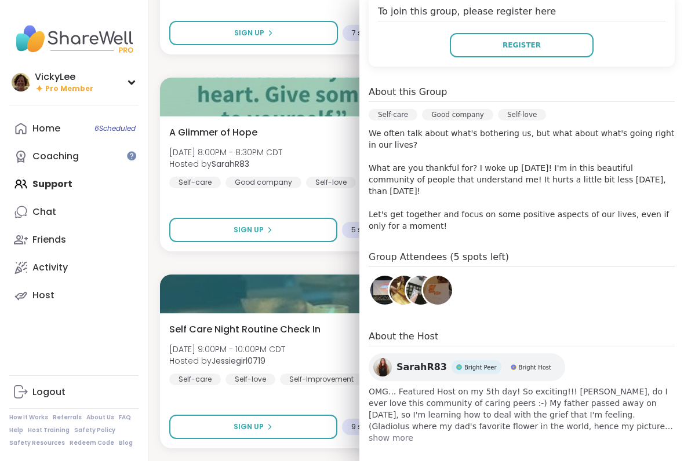
scroll to position [248, 0]
click at [388, 381] on span "show more" at bounding box center [522, 440] width 306 height 12
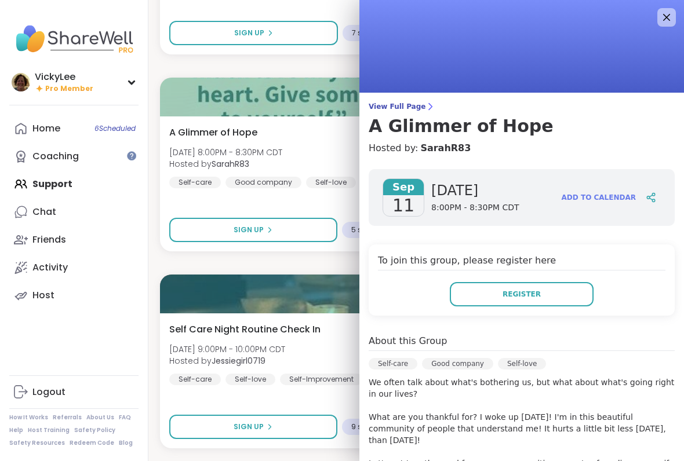
scroll to position [0, 0]
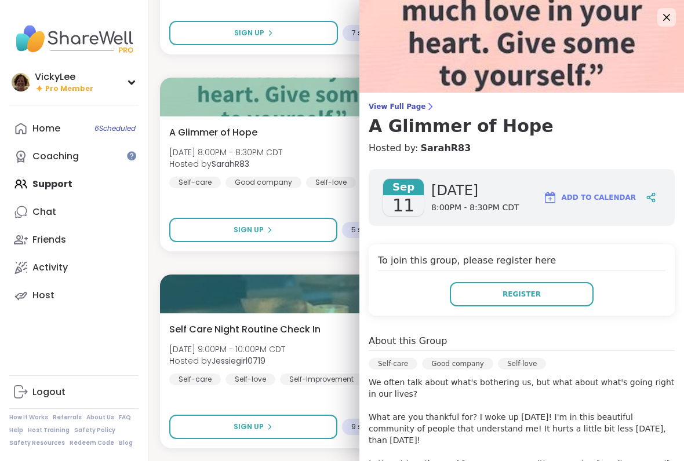
click at [668, 14] on icon at bounding box center [667, 17] width 14 height 14
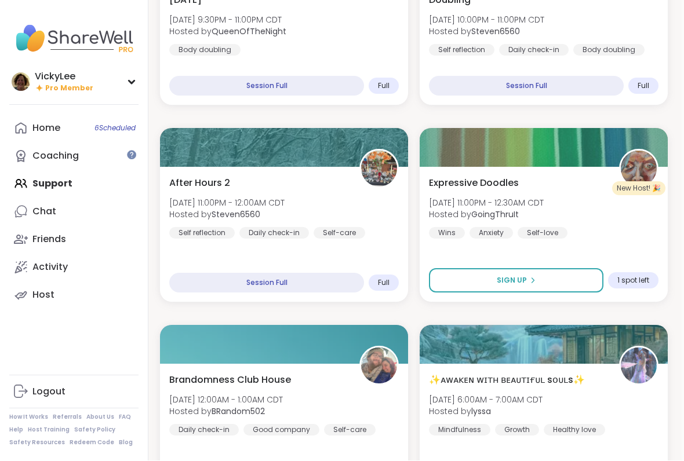
scroll to position [1635, 2]
click at [485, 195] on div "Expressive Doodles Thu, Sep 11 | 11:00PM - 12:30AM CDT Hosted by GoingThruIt Wi…" at bounding box center [544, 207] width 230 height 63
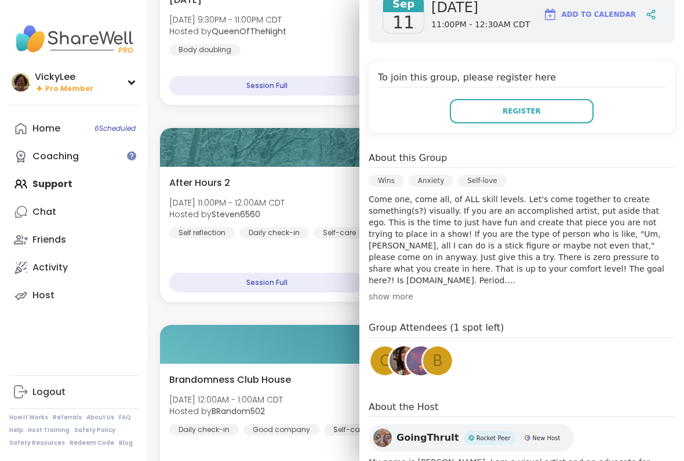
scroll to position [185, 0]
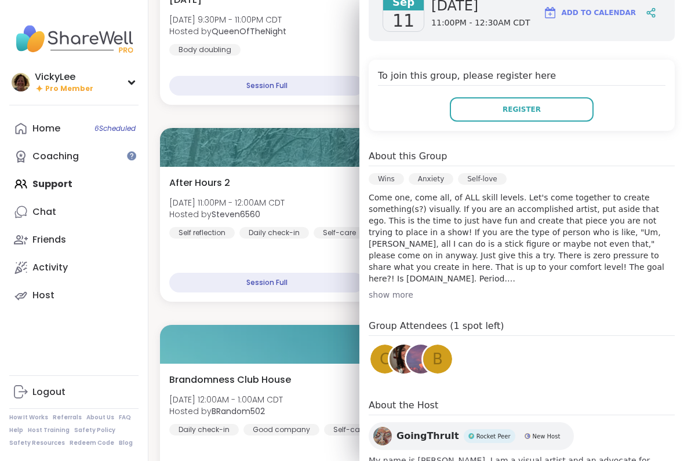
click at [396, 294] on div "show more" at bounding box center [522, 295] width 306 height 12
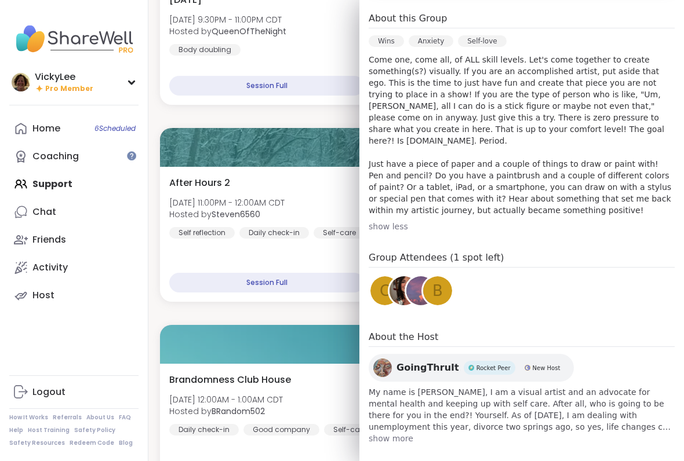
scroll to position [322, 0]
click at [387, 381] on span "show more" at bounding box center [522, 440] width 306 height 12
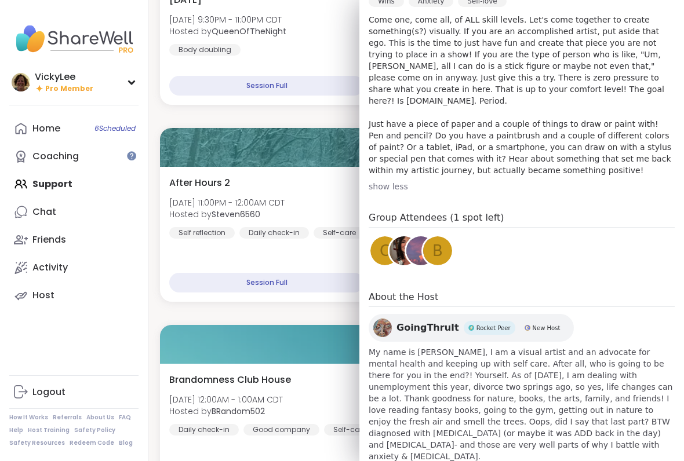
scroll to position [354, 0]
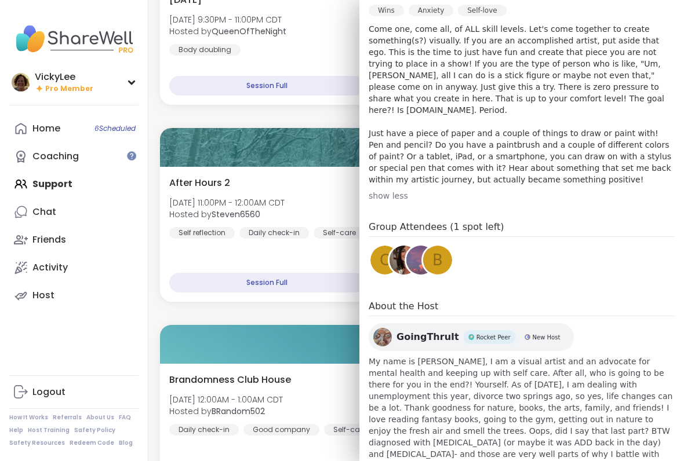
click at [391, 254] on img at bounding box center [404, 260] width 29 height 29
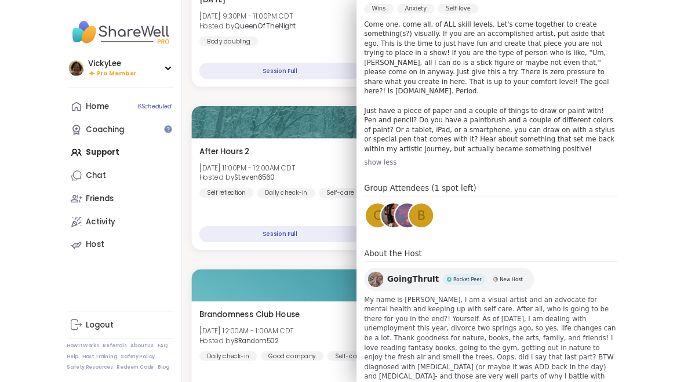
scroll to position [1667, 2]
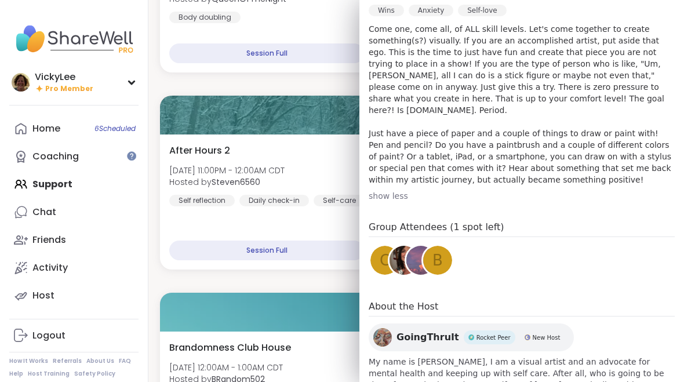
click at [413, 260] on img at bounding box center [420, 260] width 29 height 29
click at [440, 250] on span "b" at bounding box center [437, 260] width 10 height 23
click at [375, 252] on div "C" at bounding box center [384, 260] width 29 height 29
click at [216, 215] on div "After Hours 2 Thu, Sep 11 | 11:00PM - 12:00AM CDT Hosted by Steven6560 Self ref…" at bounding box center [284, 201] width 248 height 135
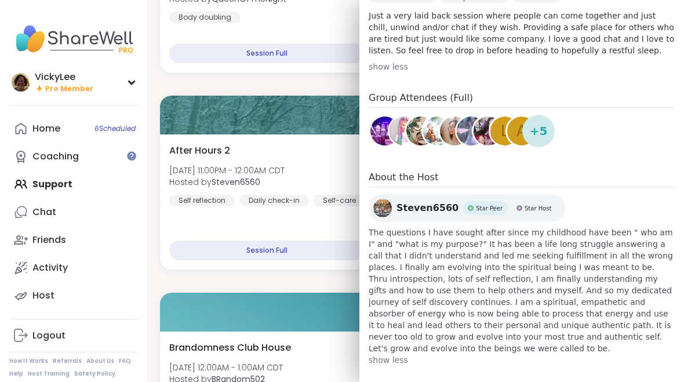
click at [112, 220] on link "Chat" at bounding box center [73, 212] width 129 height 28
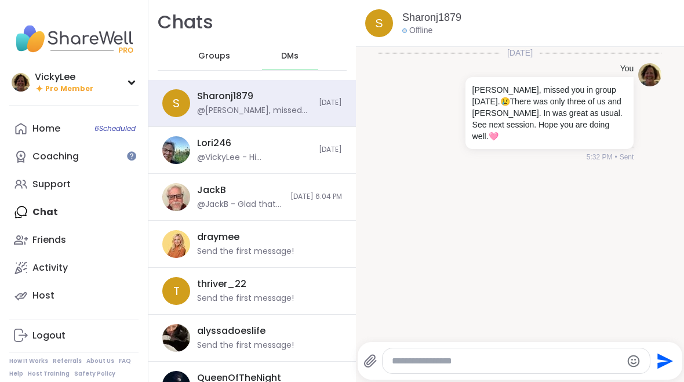
click at [35, 194] on link "Support" at bounding box center [73, 184] width 129 height 28
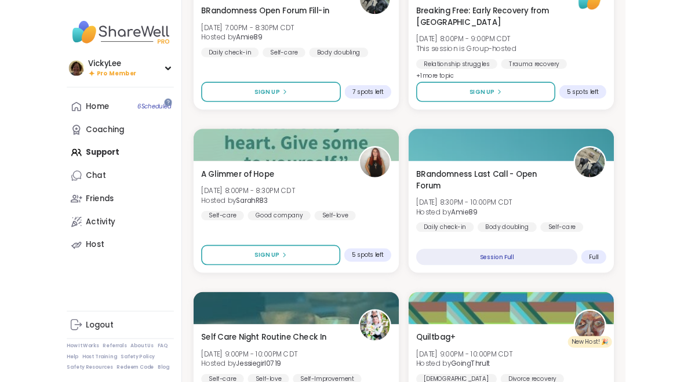
scroll to position [1049, 0]
